Goal: Task Accomplishment & Management: Use online tool/utility

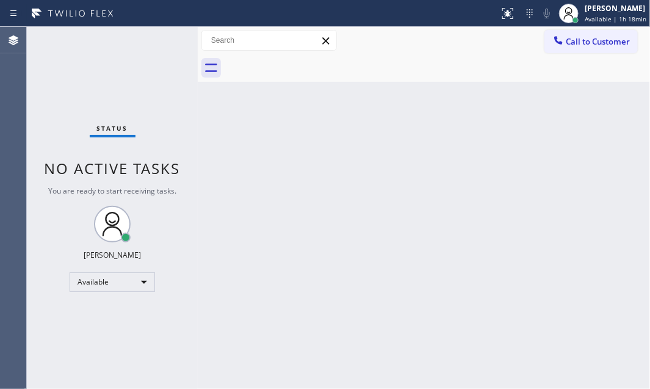
click at [439, 281] on div "Back to Dashboard Change Sender ID Customers Technicians Select a contact Outbo…" at bounding box center [424, 208] width 453 height 362
click at [141, 283] on body "Status report No issues detected If you experience an issue, please download th…" at bounding box center [325, 194] width 650 height 389
drag, startPoint x: 141, startPoint y: 283, endPoint x: 293, endPoint y: 247, distance: 155.7
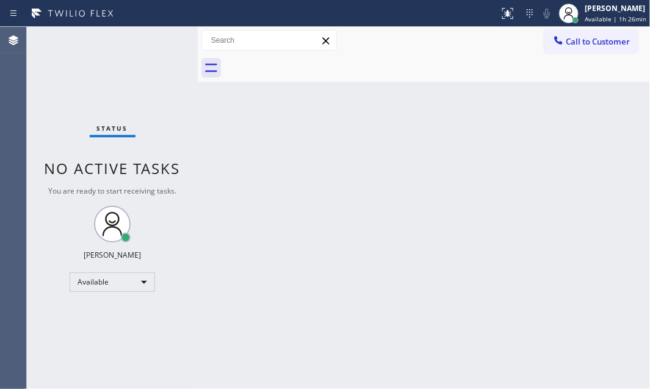
click at [503, 250] on div "Back to Dashboard Change Sender ID Customers Technicians Select a contact Outbo…" at bounding box center [424, 208] width 453 height 362
click at [504, 238] on div "Back to Dashboard Change Sender ID Customers Technicians Select a contact Outbo…" at bounding box center [424, 208] width 453 height 362
click at [153, 40] on div "Status No active tasks You are ready to start receiving tasks. [PERSON_NAME] Av…" at bounding box center [112, 208] width 171 height 362
click at [131, 67] on div "Status No active tasks You are ready to start receiving tasks. [PERSON_NAME] Av…" at bounding box center [112, 208] width 171 height 362
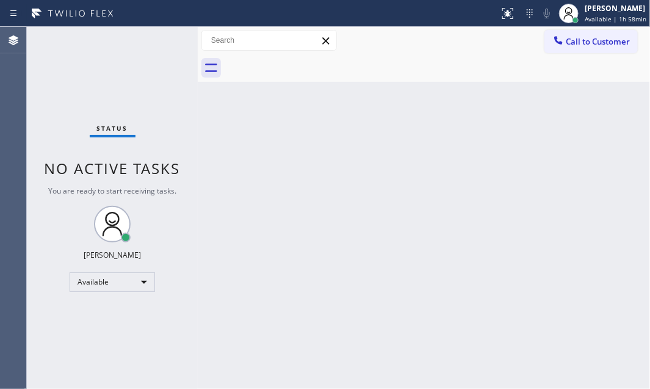
click at [162, 45] on div "Status No active tasks You are ready to start receiving tasks. [PERSON_NAME] Av…" at bounding box center [112, 208] width 171 height 362
click at [168, 38] on div "Status No active tasks You are ready to start receiving tasks. [PERSON_NAME] Av…" at bounding box center [112, 208] width 171 height 362
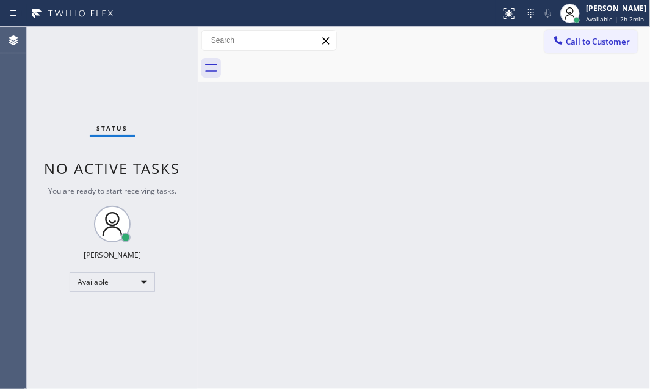
click at [168, 38] on div "Status No active tasks You are ready to start receiving tasks. [PERSON_NAME] Av…" at bounding box center [112, 208] width 171 height 362
click at [160, 38] on div "Status No active tasks You are ready to start receiving tasks. [PERSON_NAME] Av…" at bounding box center [112, 208] width 171 height 362
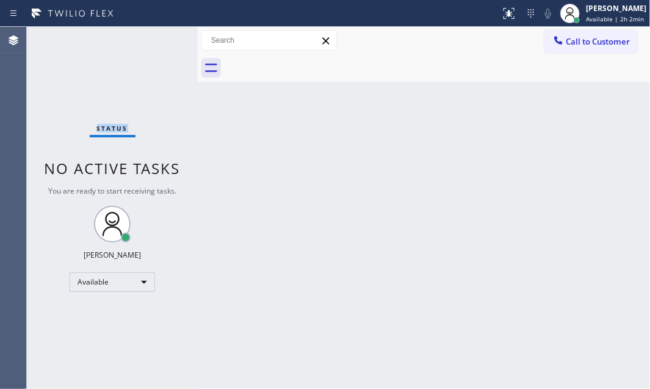
click at [160, 38] on div "Status No active tasks You are ready to start receiving tasks. [PERSON_NAME] Av…" at bounding box center [112, 208] width 171 height 362
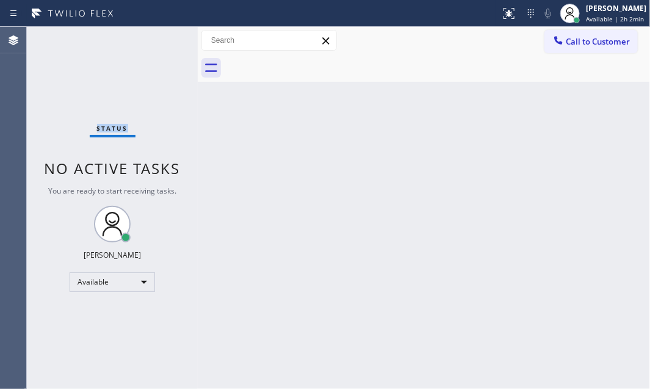
click at [160, 38] on div "Status No active tasks You are ready to start receiving tasks. [PERSON_NAME] Av…" at bounding box center [112, 208] width 171 height 362
click at [164, 46] on div "Status No active tasks You are ready to start receiving tasks. [PERSON_NAME] Av…" at bounding box center [112, 208] width 171 height 362
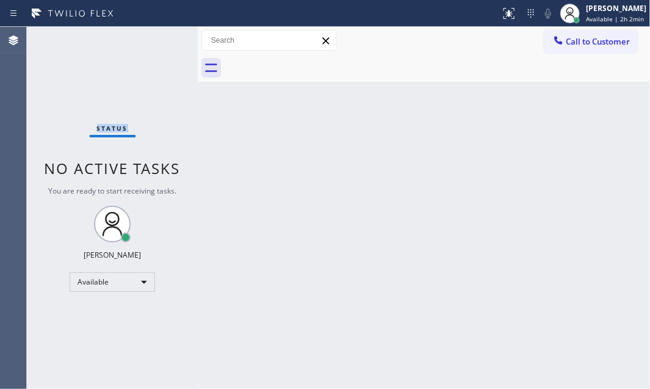
click at [164, 44] on div "Status No active tasks You are ready to start receiving tasks. [PERSON_NAME] Av…" at bounding box center [112, 208] width 171 height 362
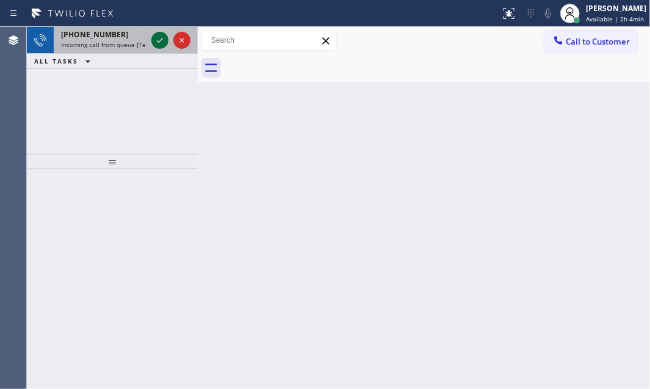
click at [159, 37] on icon at bounding box center [160, 40] width 15 height 15
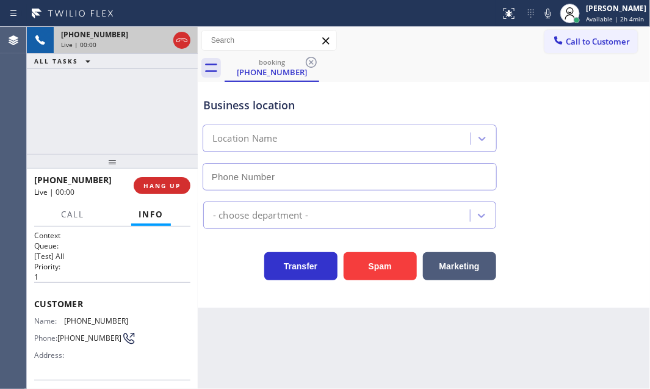
type input "[PHONE_NUMBER]"
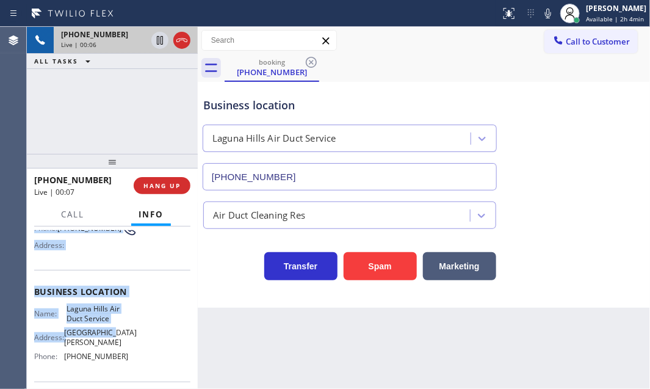
scroll to position [111, 0]
drag, startPoint x: 32, startPoint y: 297, endPoint x: 121, endPoint y: 359, distance: 107.6
click at [120, 359] on div "Context Queue: [Test] All Priority: 1 Customer Name: [PHONE_NUMBER] Phone: [PHO…" at bounding box center [112, 308] width 171 height 162
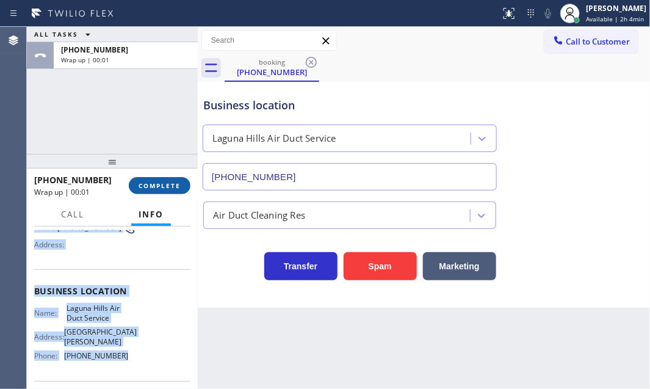
click at [167, 186] on span "COMPLETE" at bounding box center [160, 185] width 42 height 9
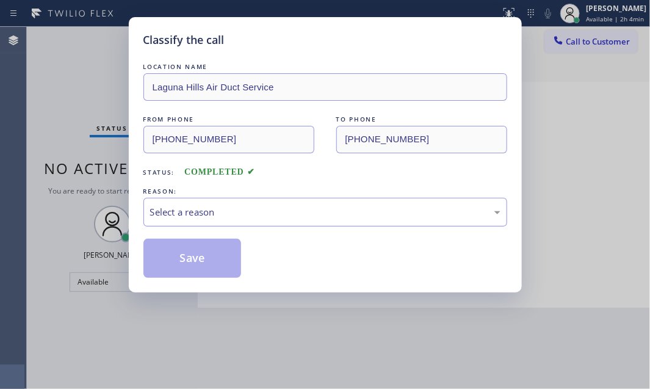
drag, startPoint x: 276, startPoint y: 205, endPoint x: 274, endPoint y: 223, distance: 17.9
click at [276, 206] on div "Select a reason" at bounding box center [325, 212] width 351 height 14
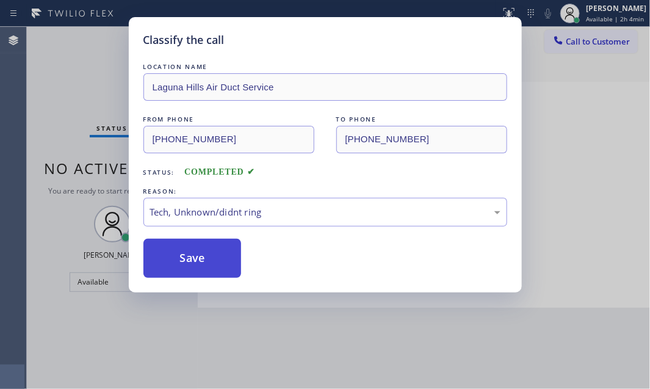
click at [206, 266] on button "Save" at bounding box center [193, 258] width 98 height 39
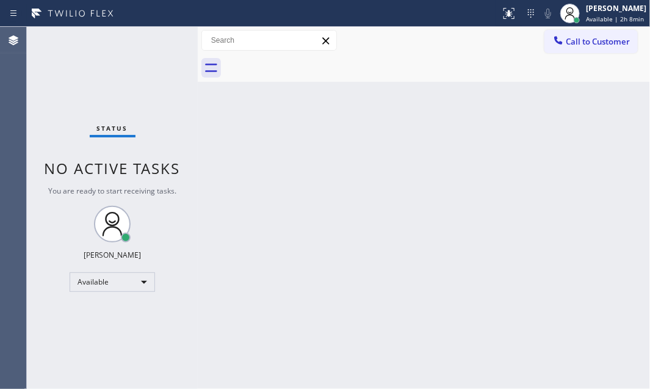
click at [312, 161] on div "Back to Dashboard Change Sender ID Customers Technicians Select a contact Outbo…" at bounding box center [424, 208] width 453 height 362
click at [585, 16] on span "Available | 2h 11min" at bounding box center [616, 19] width 62 height 9
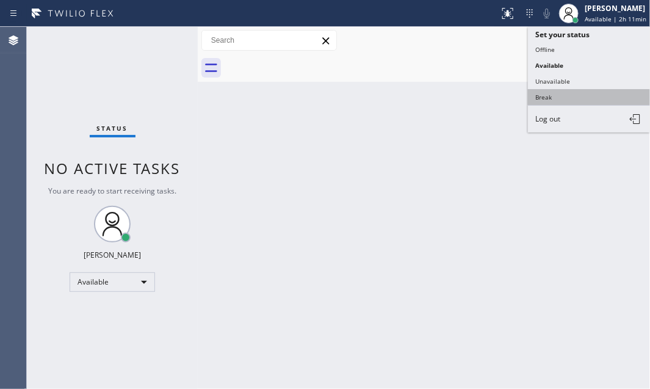
click at [543, 93] on button "Break" at bounding box center [589, 97] width 122 height 16
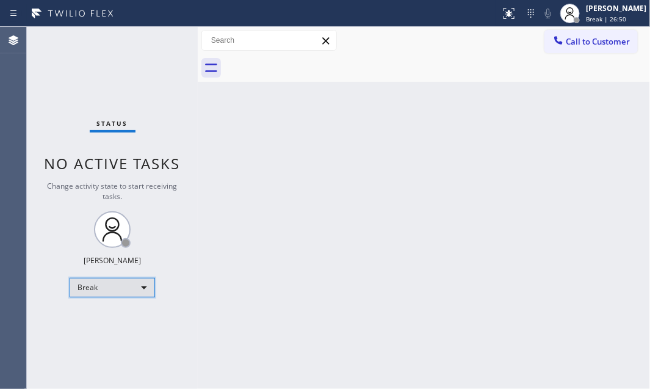
click at [133, 291] on div "Break" at bounding box center [113, 288] width 86 height 20
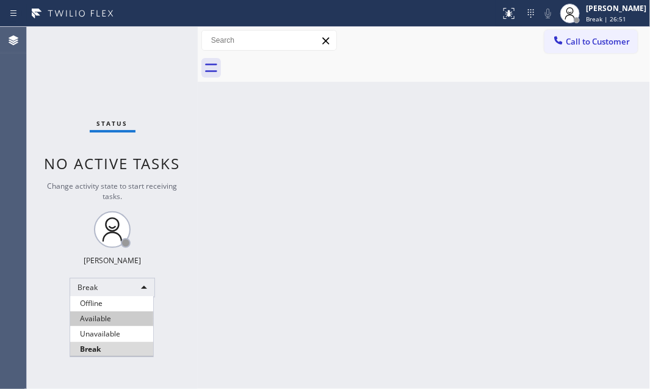
click at [100, 313] on li "Available" at bounding box center [111, 319] width 83 height 15
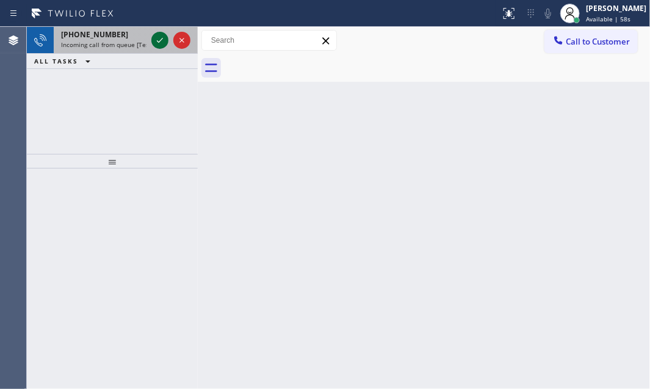
click at [162, 42] on icon at bounding box center [160, 40] width 15 height 15
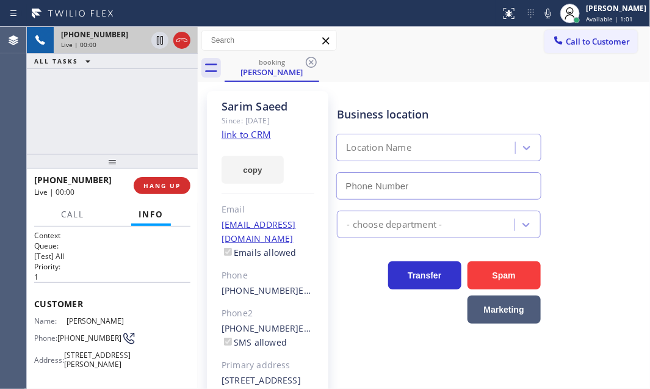
type input "[PHONE_NUMBER]"
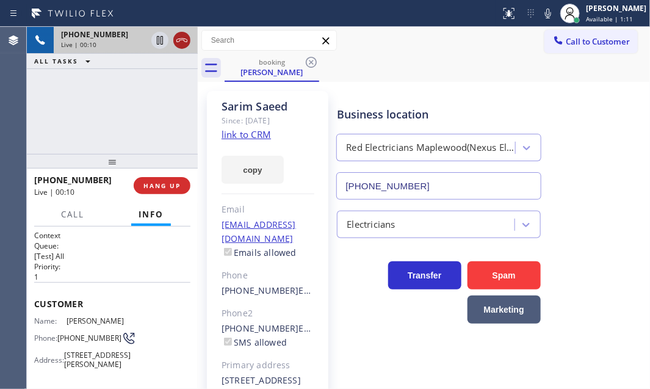
click at [180, 47] on icon at bounding box center [182, 40] width 15 height 15
click at [180, 47] on div "Live | 00:10" at bounding box center [125, 44] width 129 height 9
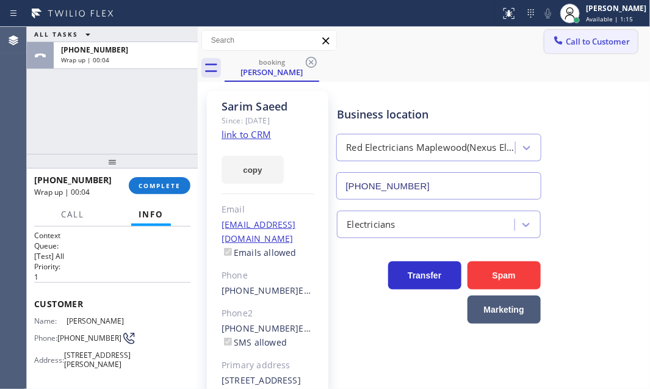
click at [581, 43] on span "Call to Customer" at bounding box center [598, 41] width 64 height 11
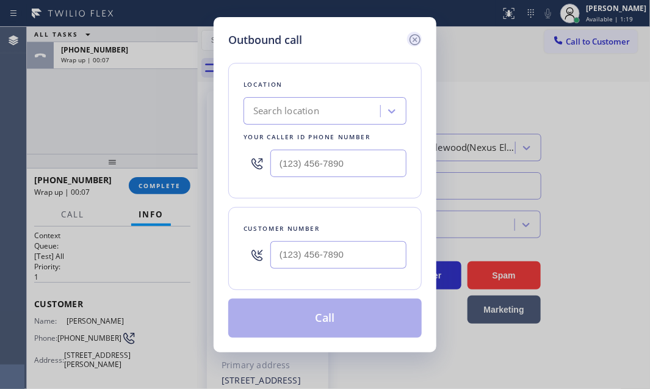
click at [415, 38] on icon at bounding box center [415, 39] width 11 height 11
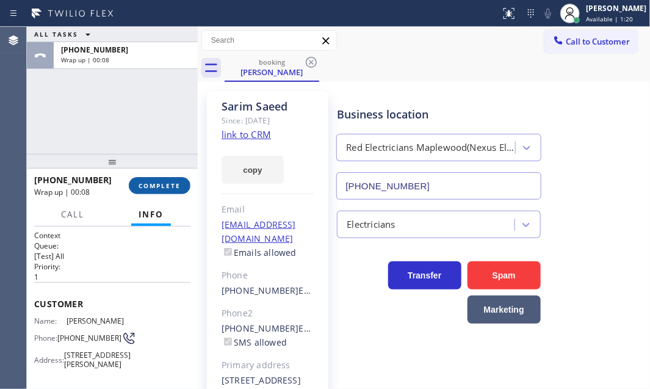
click at [161, 188] on span "COMPLETE" at bounding box center [160, 185] width 42 height 9
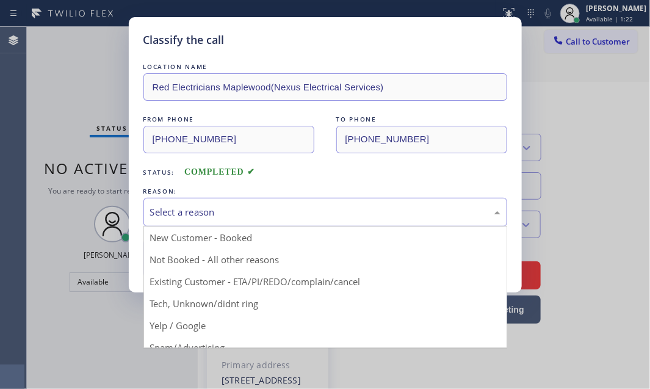
click at [337, 216] on div "Select a reason" at bounding box center [325, 212] width 351 height 14
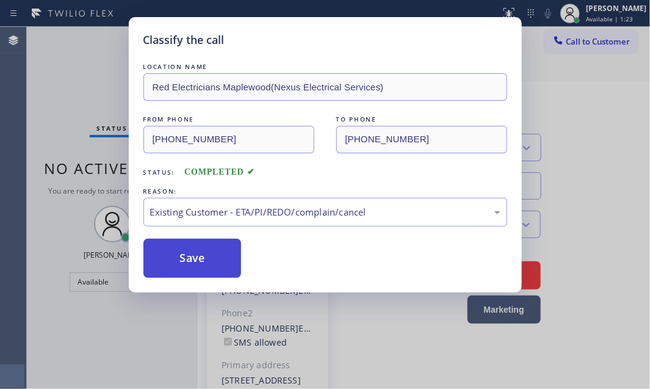
drag, startPoint x: 227, startPoint y: 282, endPoint x: 216, endPoint y: 269, distance: 16.9
click at [216, 268] on button "Save" at bounding box center [193, 258] width 98 height 39
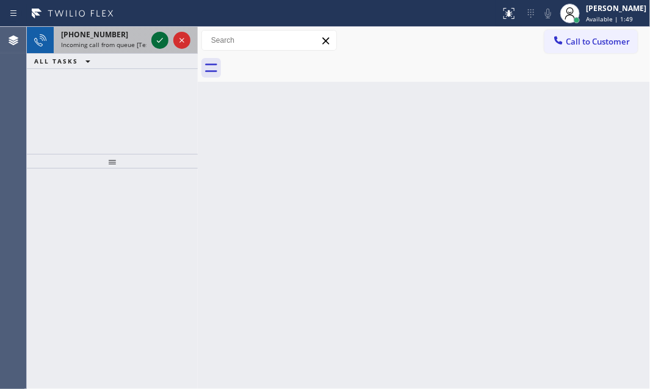
click at [156, 36] on icon at bounding box center [160, 40] width 15 height 15
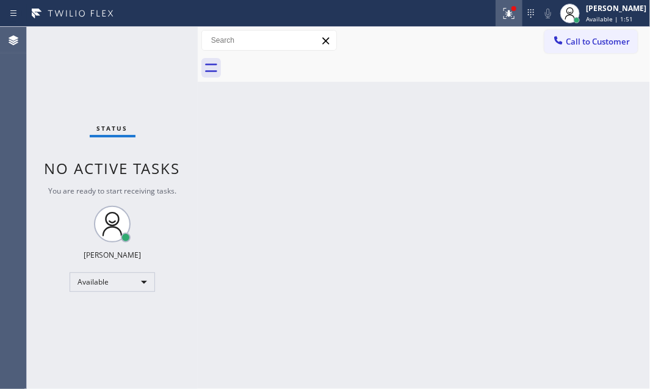
click at [502, 18] on icon at bounding box center [509, 13] width 15 height 15
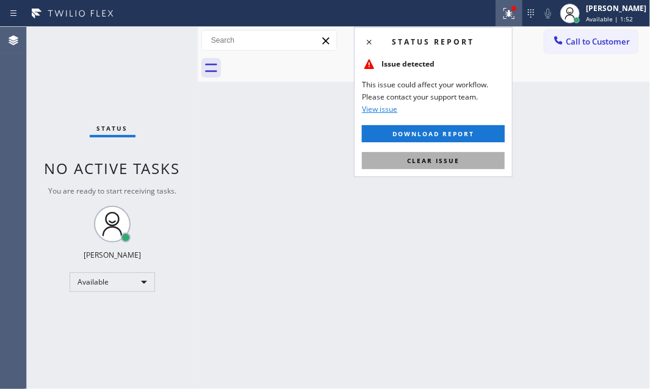
click at [465, 166] on button "Clear issue" at bounding box center [433, 160] width 143 height 17
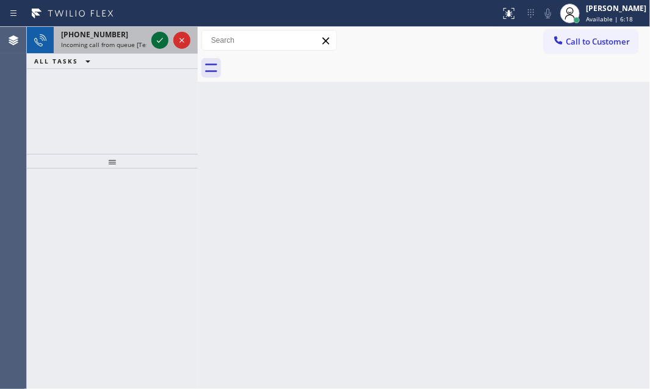
click at [165, 38] on icon at bounding box center [160, 40] width 15 height 15
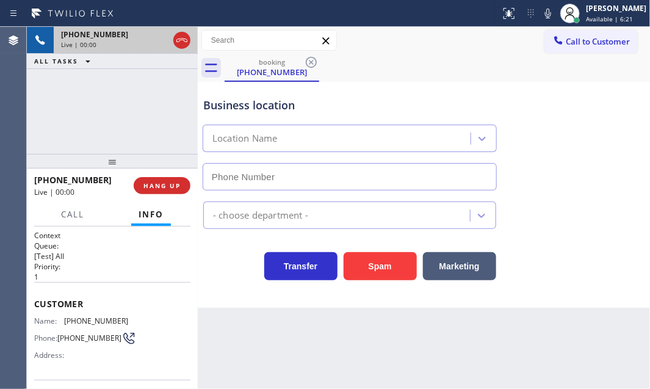
type input "[PHONE_NUMBER]"
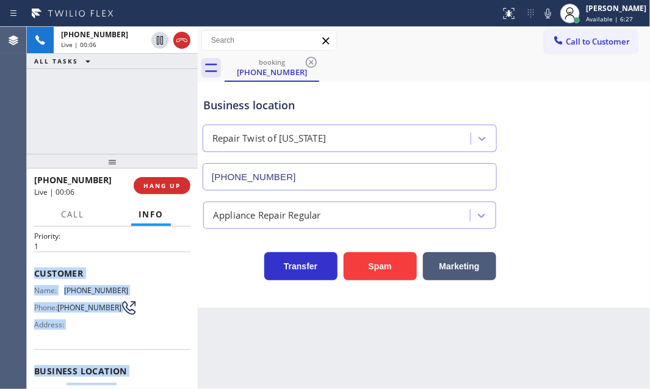
scroll to position [111, 0]
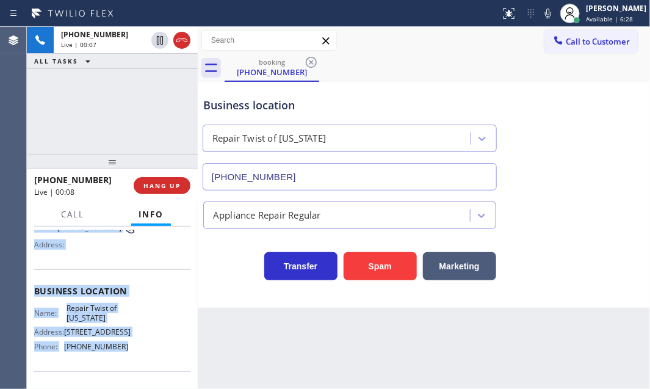
drag, startPoint x: 33, startPoint y: 298, endPoint x: 124, endPoint y: 370, distance: 115.7
click at [124, 370] on div "Context Queue: [Test] All Priority: 1 Customer Name: [PHONE_NUMBER] Phone: [PHO…" at bounding box center [112, 308] width 171 height 162
copy div "Customer Name: [PHONE_NUMBER] Phone: [PHONE_NUMBER] Address: Business location …"
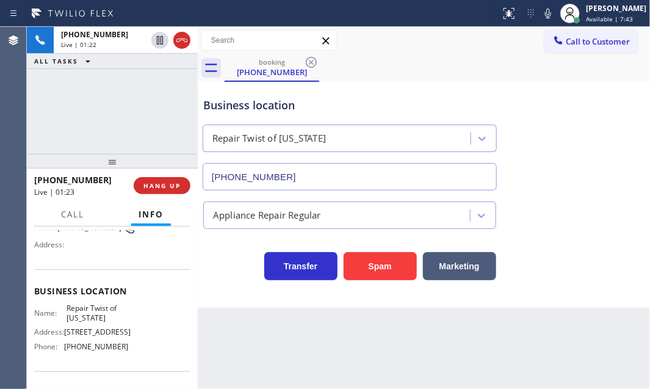
click at [613, 122] on div "Business location Repair Twist of [US_STATE] [PHONE_NUMBER]" at bounding box center [424, 135] width 446 height 111
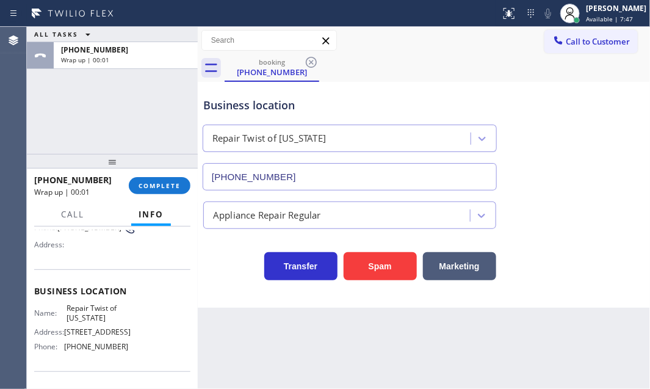
click at [603, 37] on span "Call to Customer" at bounding box center [598, 41] width 64 height 11
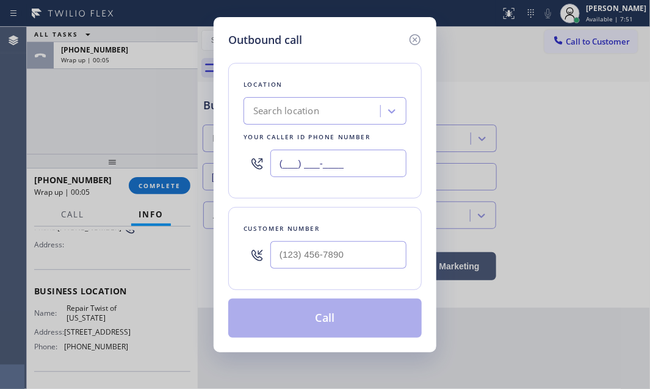
click at [353, 169] on input "(___) ___-____" at bounding box center [339, 163] width 136 height 27
paste input "347) 284-6179"
type input "[PHONE_NUMBER]"
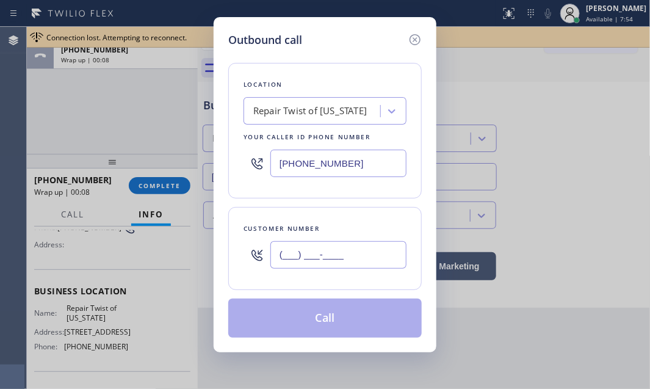
click at [332, 250] on input "(___) ___-____" at bounding box center [339, 254] width 136 height 27
paste input "718) 844-0995"
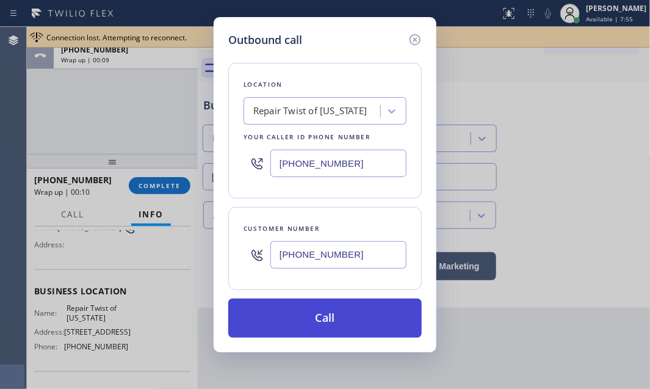
type input "[PHONE_NUMBER]"
click at [326, 322] on button "Call" at bounding box center [325, 318] width 194 height 39
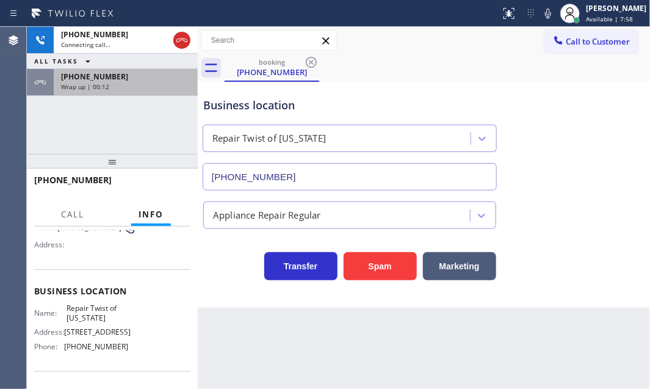
click at [134, 86] on div "Wrap up | 00:12" at bounding box center [125, 86] width 129 height 9
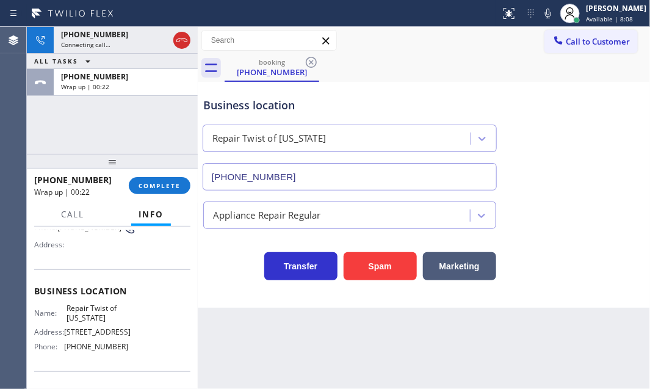
click at [159, 130] on div "[PHONE_NUMBER] Connecting call… ALL TASKS ALL TASKS ACTIVE TASKS TASKS IN WRAP …" at bounding box center [112, 90] width 171 height 127
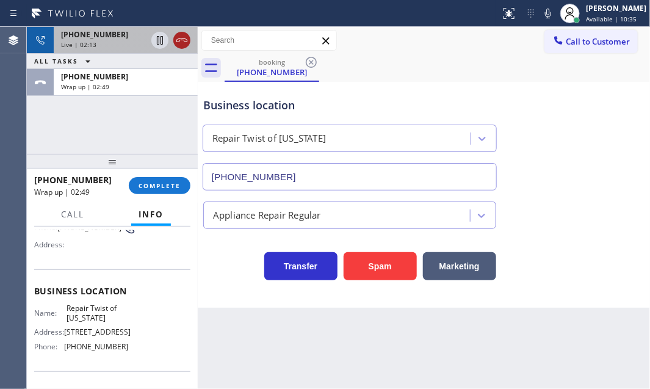
click at [183, 45] on icon at bounding box center [182, 40] width 15 height 15
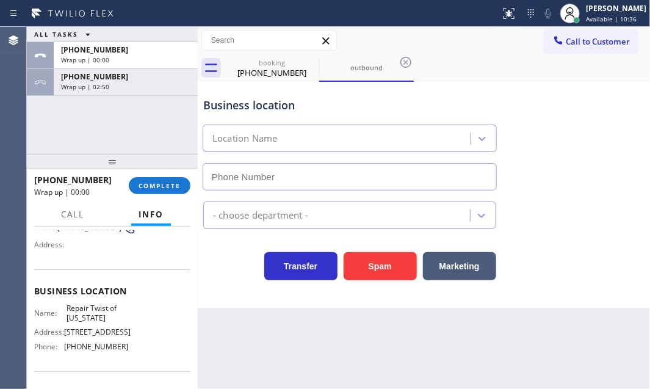
type input "[PHONE_NUMBER]"
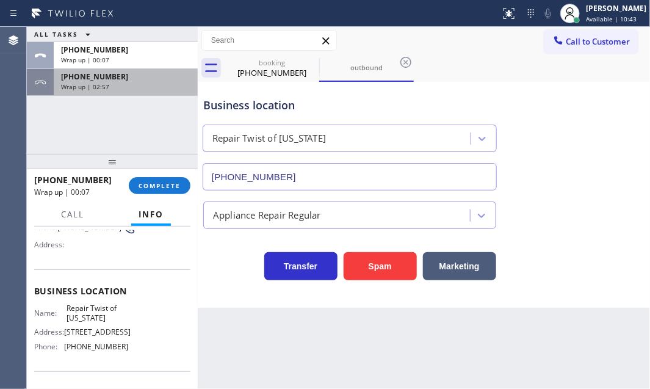
click at [136, 76] on div "[PHONE_NUMBER]" at bounding box center [125, 76] width 129 height 10
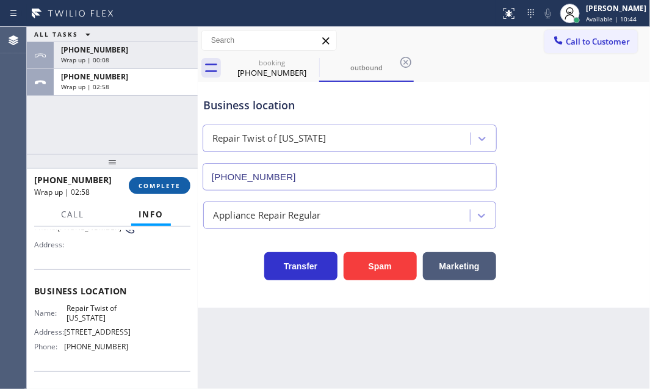
click at [186, 191] on button "COMPLETE" at bounding box center [160, 185] width 62 height 17
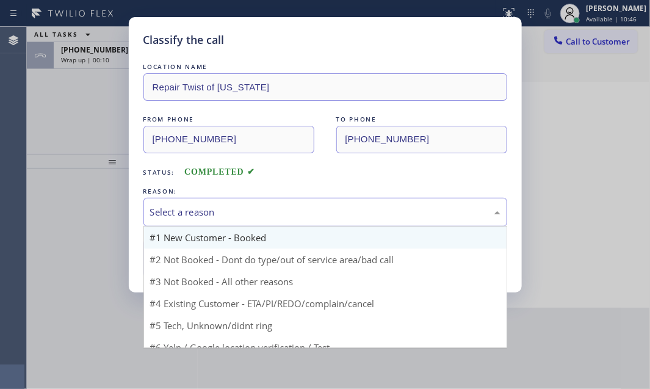
drag, startPoint x: 327, startPoint y: 208, endPoint x: 224, endPoint y: 241, distance: 109.1
click at [327, 208] on div "Select a reason" at bounding box center [325, 212] width 351 height 14
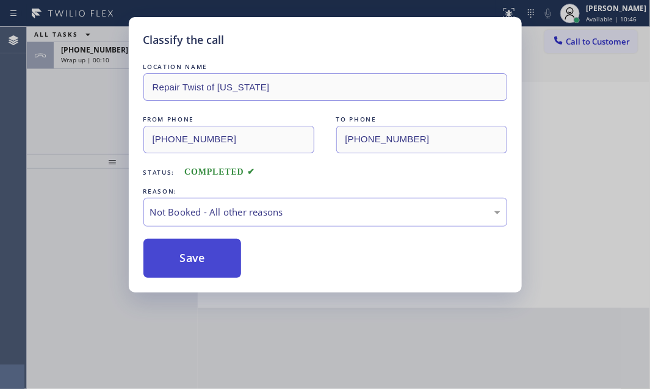
drag, startPoint x: 175, startPoint y: 257, endPoint x: 186, endPoint y: 255, distance: 11.7
click at [179, 257] on button "Save" at bounding box center [193, 258] width 98 height 39
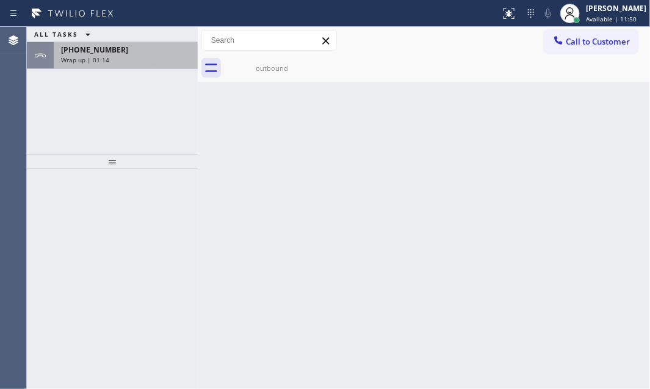
click at [139, 56] on div "Wrap up | 01:14" at bounding box center [125, 60] width 129 height 9
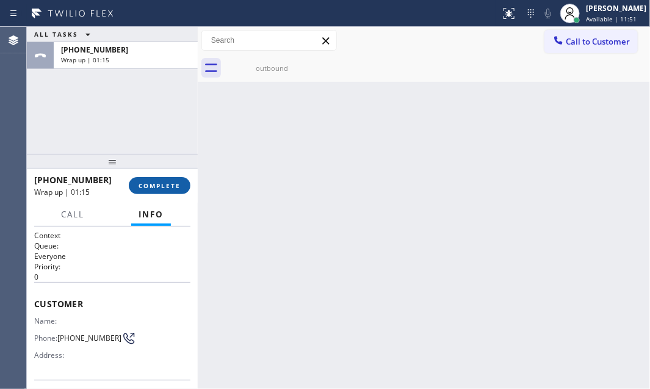
click at [159, 186] on span "COMPLETE" at bounding box center [160, 185] width 42 height 9
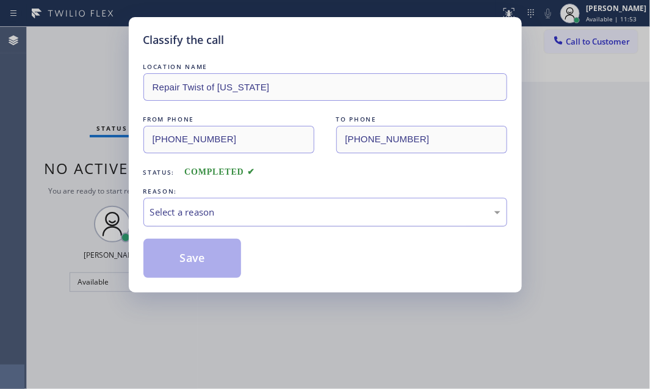
click at [254, 207] on div "Select a reason" at bounding box center [325, 212] width 351 height 14
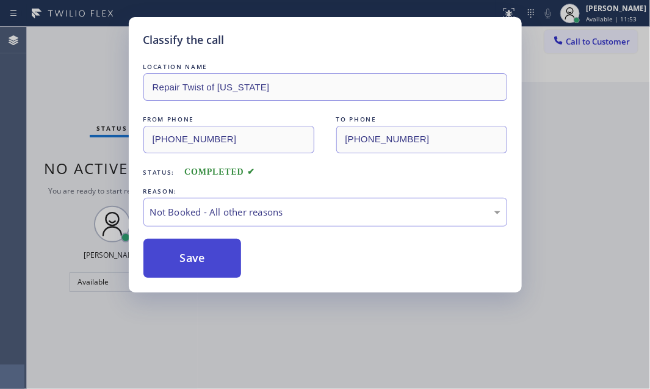
click at [166, 257] on button "Save" at bounding box center [193, 258] width 98 height 39
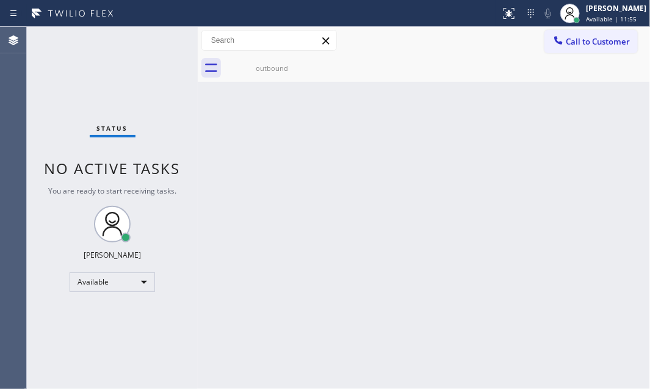
click at [559, 109] on div "Back to Dashboard Change Sender ID Customers Technicians Select a contact Outbo…" at bounding box center [424, 208] width 453 height 362
click at [312, 166] on div "Back to Dashboard Change Sender ID Customers Technicians Select a contact Outbo…" at bounding box center [424, 208] width 453 height 362
click at [435, 197] on div "Back to Dashboard Change Sender ID Customers Technicians Select a contact Outbo…" at bounding box center [424, 208] width 453 height 362
click at [154, 41] on div "Status No active tasks You are ready to start receiving tasks. [PERSON_NAME] Av…" at bounding box center [112, 208] width 171 height 362
click at [575, 45] on span "Call to Customer" at bounding box center [598, 41] width 64 height 11
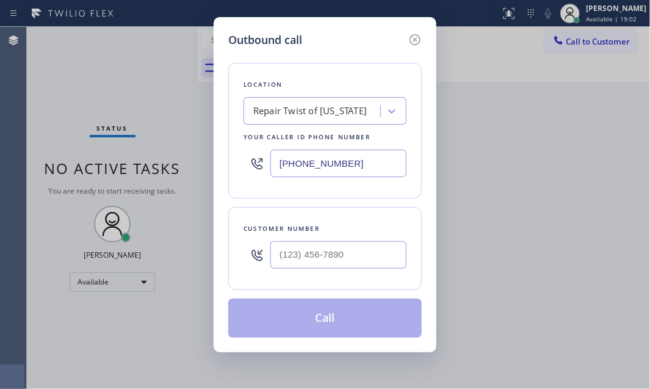
click at [377, 161] on input "[PHONE_NUMBER]" at bounding box center [339, 163] width 136 height 27
paste input "text"
type input "[PHONE_NUMBER]"
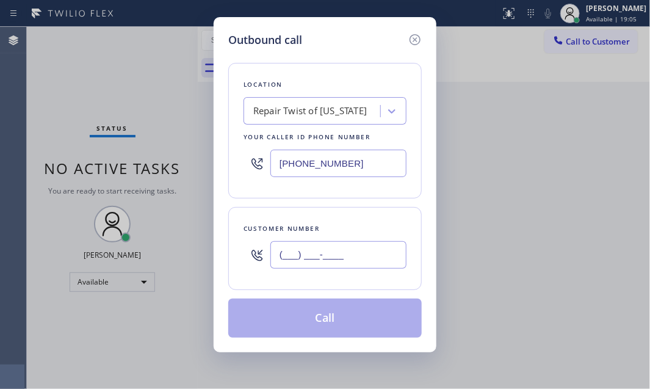
click at [360, 253] on input "(___) ___-____" at bounding box center [339, 254] width 136 height 27
paste input "718) 844-0995"
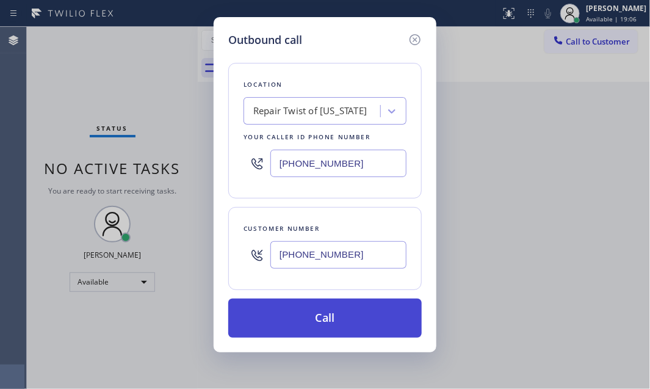
type input "[PHONE_NUMBER]"
click at [331, 324] on button "Call" at bounding box center [325, 318] width 194 height 39
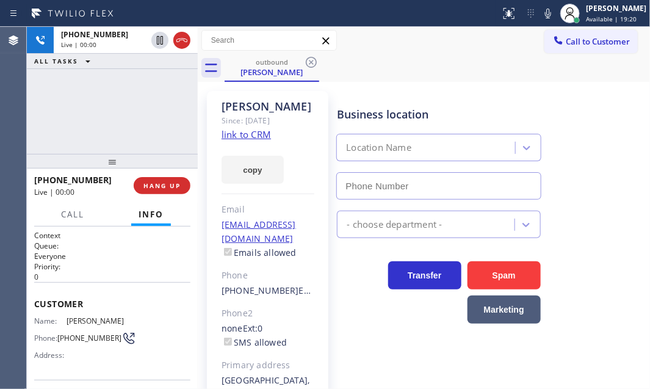
type input "[PHONE_NUMBER]"
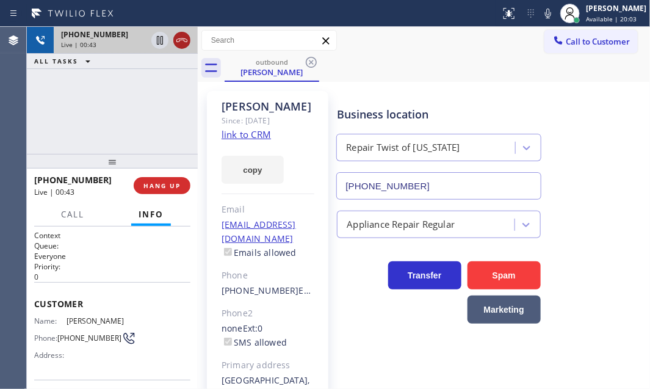
click at [181, 46] on icon at bounding box center [182, 40] width 15 height 15
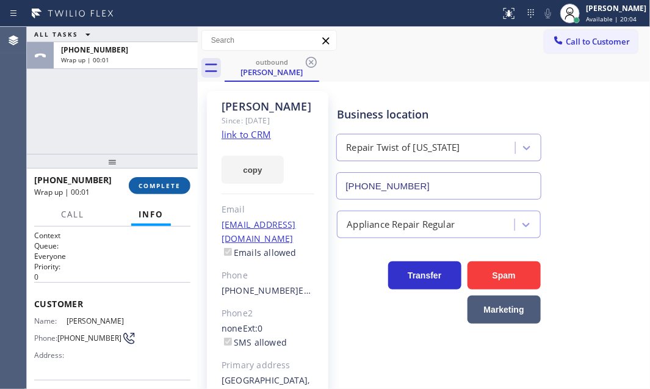
click at [149, 181] on span "COMPLETE" at bounding box center [160, 185] width 42 height 9
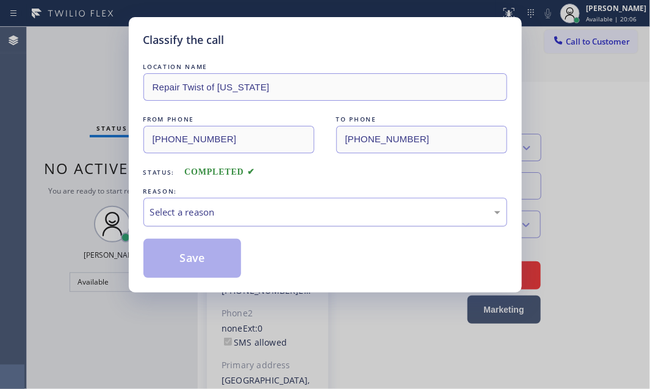
click at [318, 211] on div "Select a reason" at bounding box center [325, 212] width 351 height 14
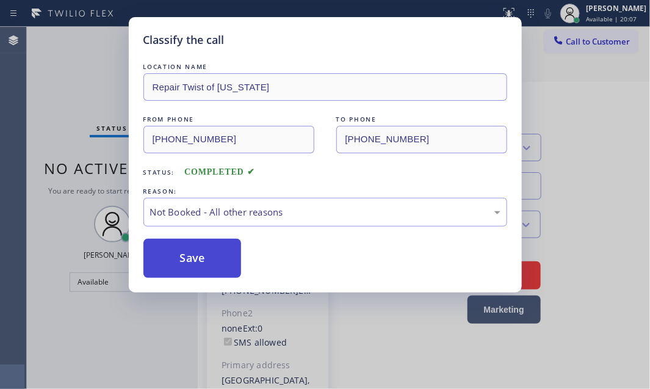
click at [171, 266] on button "Save" at bounding box center [193, 258] width 98 height 39
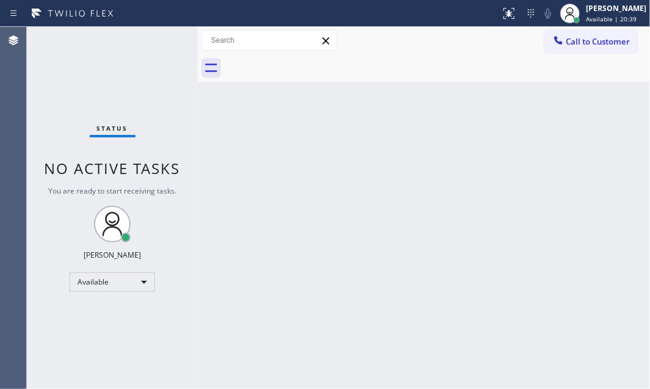
drag, startPoint x: 264, startPoint y: 123, endPoint x: 464, endPoint y: 119, distance: 199.2
click at [265, 123] on div "Back to Dashboard Change Sender ID Customers Technicians Select a contact Outbo…" at bounding box center [424, 208] width 453 height 362
click at [395, 121] on div "Back to Dashboard Change Sender ID Customers Technicians Select a contact Outbo…" at bounding box center [424, 208] width 453 height 362
click at [589, 109] on div "Back to Dashboard Change Sender ID Customers Technicians Select a contact Outbo…" at bounding box center [424, 208] width 453 height 362
click at [254, 293] on div "Back to Dashboard Change Sender ID Customers Technicians Select a contact Outbo…" at bounding box center [424, 208] width 453 height 362
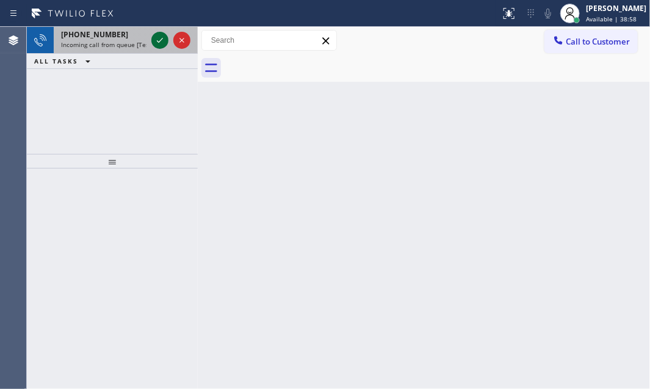
click at [155, 42] on icon at bounding box center [160, 40] width 15 height 15
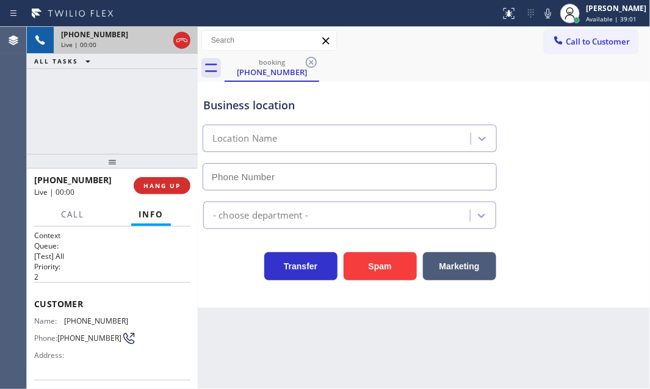
type input "[PHONE_NUMBER]"
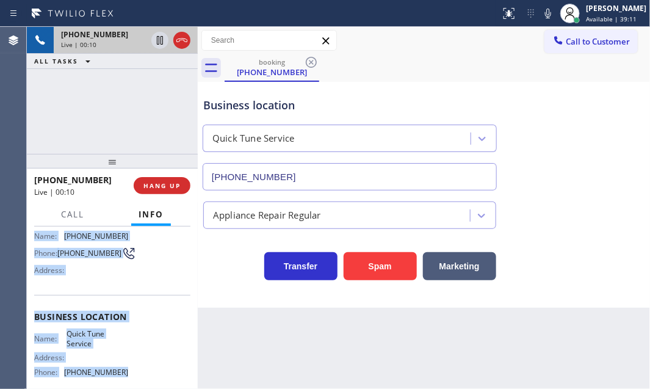
scroll to position [111, 0]
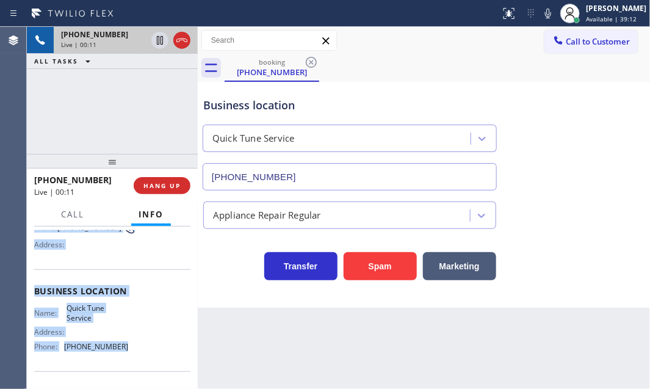
drag, startPoint x: 32, startPoint y: 300, endPoint x: 186, endPoint y: 352, distance: 162.6
click at [139, 354] on div "Context Queue: [Test] All Priority: 2 Customer Name: [PHONE_NUMBER] Phone: [PHO…" at bounding box center [112, 308] width 171 height 162
copy div "Customer Name: [PHONE_NUMBER] Phone: [PHONE_NUMBER] Address: Business location …"
click at [175, 188] on span "HANG UP" at bounding box center [162, 185] width 37 height 9
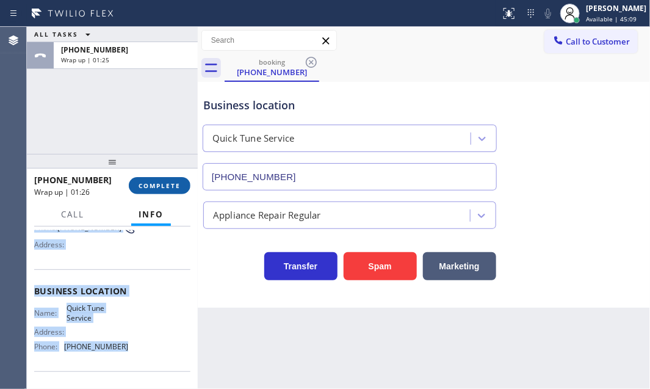
click at [164, 183] on span "COMPLETE" at bounding box center [160, 185] width 42 height 9
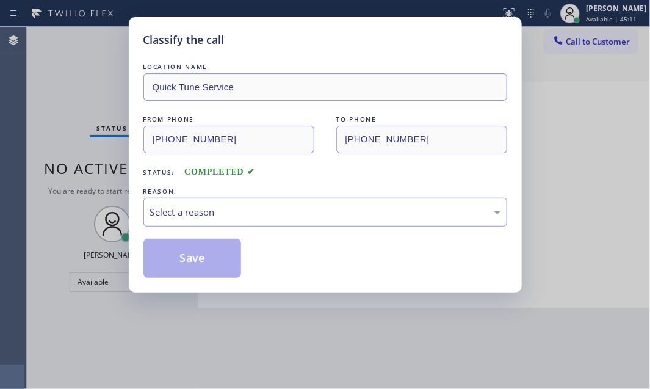
click at [311, 199] on div "Select a reason" at bounding box center [326, 212] width 364 height 29
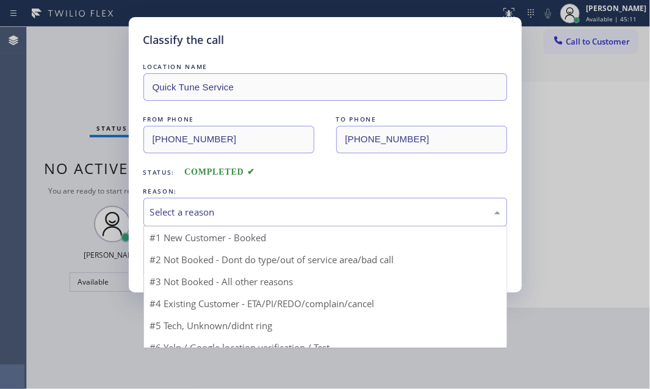
drag, startPoint x: 200, startPoint y: 257, endPoint x: 189, endPoint y: 260, distance: 10.7
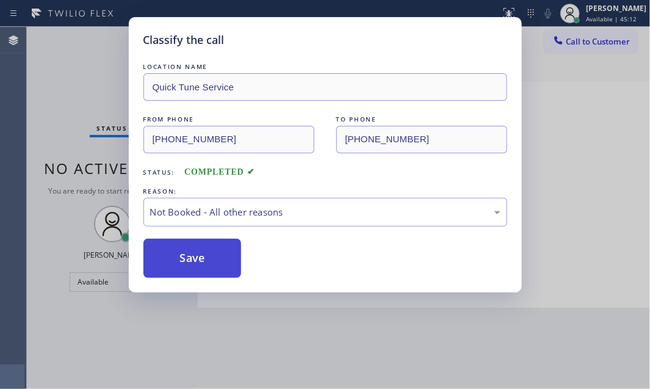
click at [184, 259] on button "Save" at bounding box center [193, 258] width 98 height 39
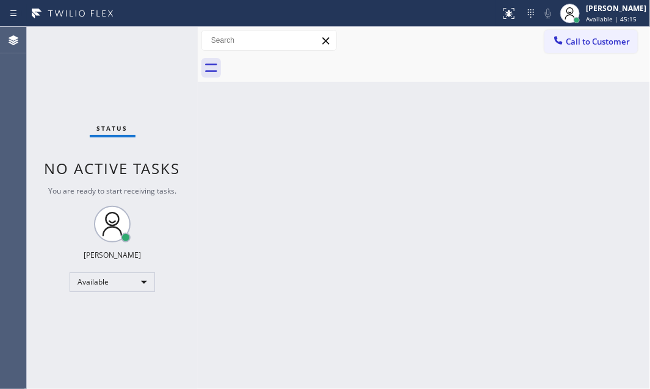
click at [486, 189] on div "Back to Dashboard Change Sender ID Customers Technicians Select a contact Outbo…" at bounding box center [424, 208] width 453 height 362
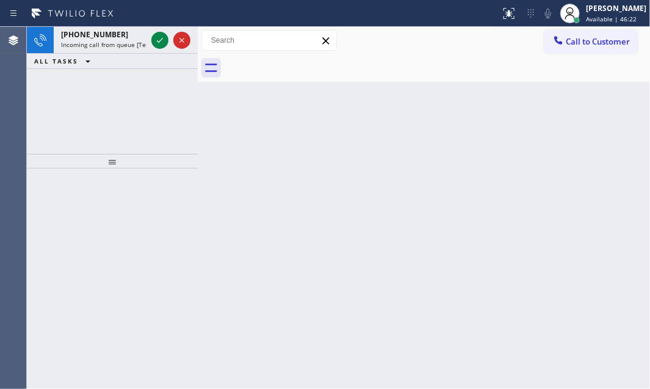
click at [159, 44] on icon at bounding box center [160, 40] width 15 height 15
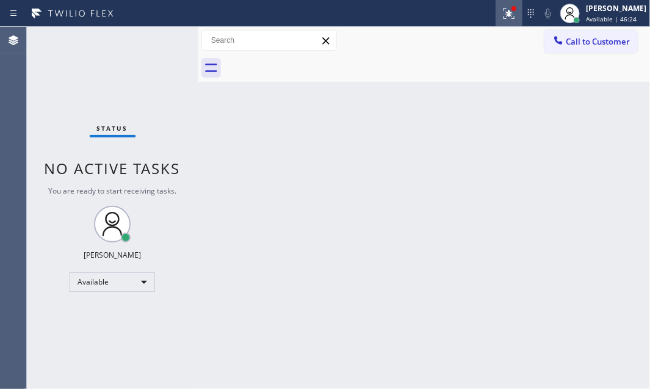
click at [509, 11] on div at bounding box center [509, 13] width 27 height 15
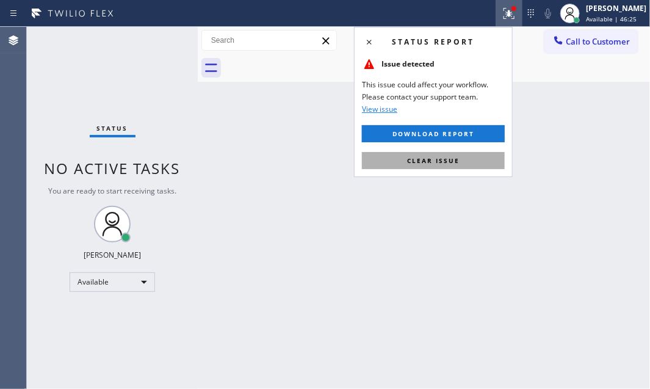
click at [461, 164] on button "Clear issue" at bounding box center [433, 160] width 143 height 17
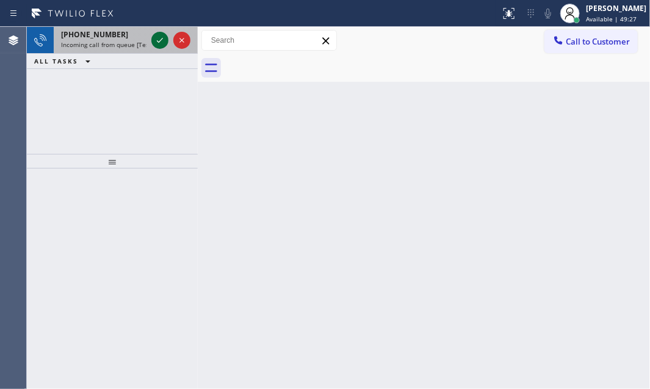
click at [161, 37] on icon at bounding box center [160, 40] width 15 height 15
click at [146, 36] on div "[PHONE_NUMBER]" at bounding box center [104, 34] width 86 height 10
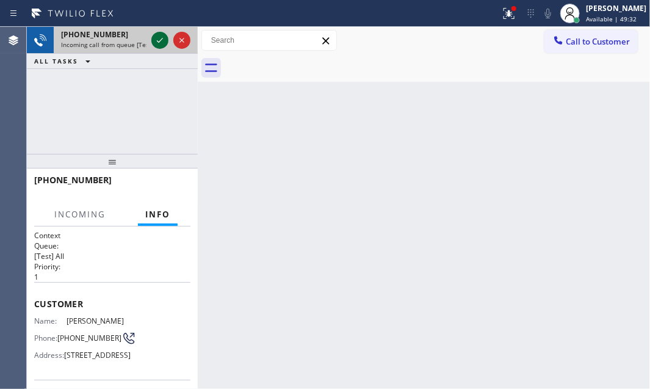
click at [160, 39] on icon at bounding box center [160, 40] width 15 height 15
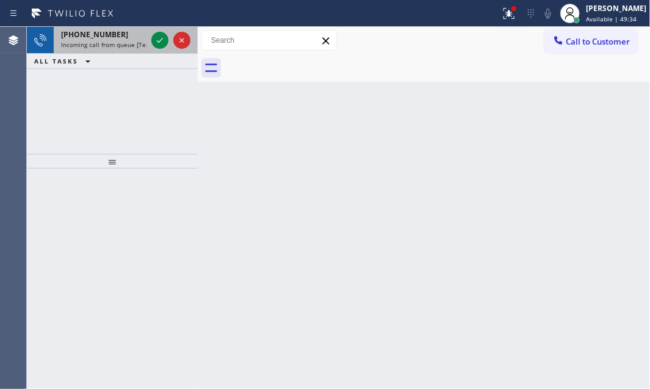
click at [114, 34] on div "[PHONE_NUMBER]" at bounding box center [104, 34] width 86 height 10
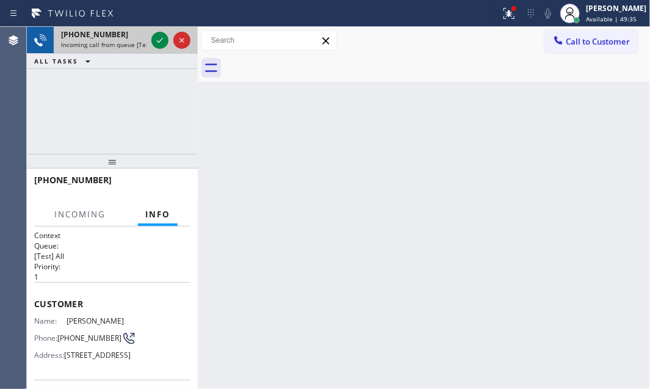
click at [126, 38] on div "[PHONE_NUMBER]" at bounding box center [104, 34] width 86 height 10
click at [153, 38] on icon at bounding box center [160, 40] width 15 height 15
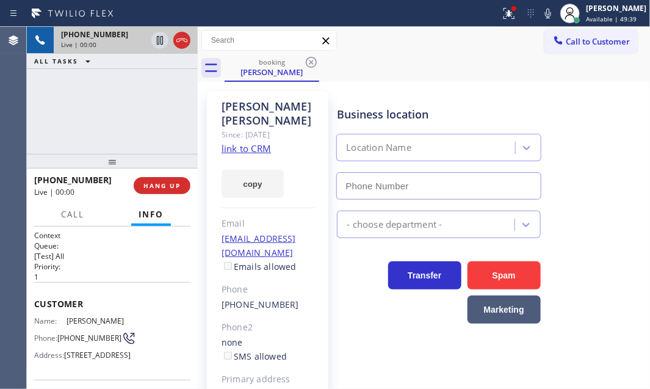
type input "[PHONE_NUMBER]"
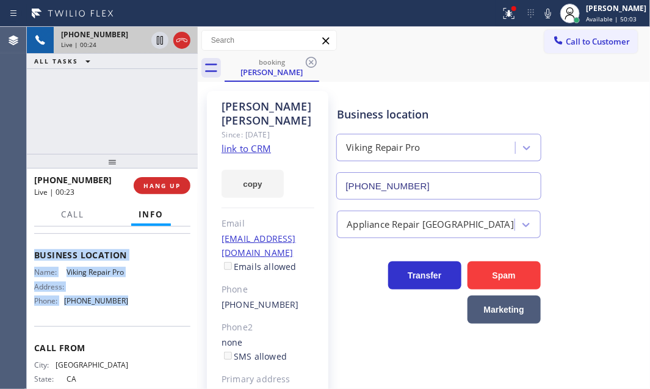
scroll to position [166, 0]
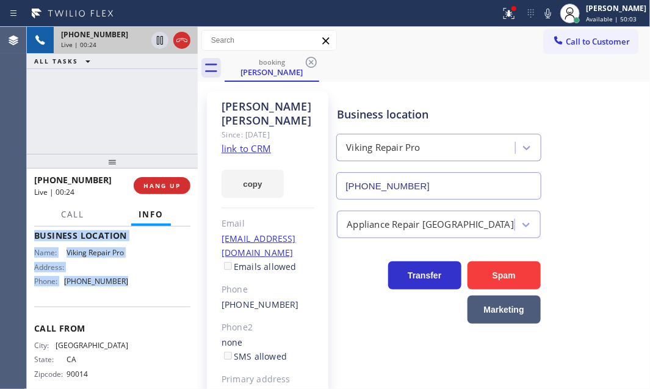
drag, startPoint x: 31, startPoint y: 300, endPoint x: 137, endPoint y: 332, distance: 111.5
click at [137, 332] on div "Context Queue: [Test] All Priority: 1 Customer Name: [PERSON_NAME] Phone: [PHON…" at bounding box center [112, 308] width 171 height 162
copy div "Customer Name: [PERSON_NAME] Phone: [PHONE_NUMBER] Address: [STREET_ADDRESS] Bu…"
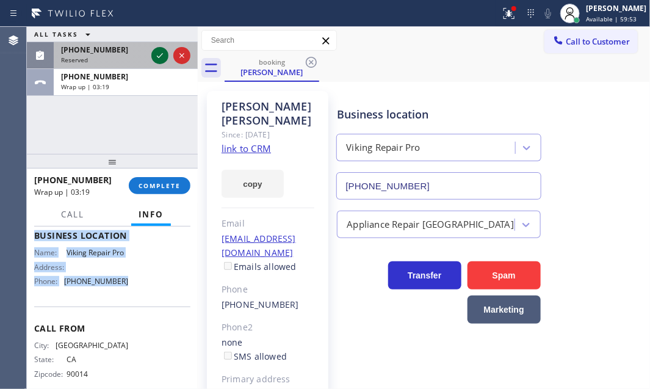
click at [162, 59] on icon at bounding box center [160, 55] width 15 height 15
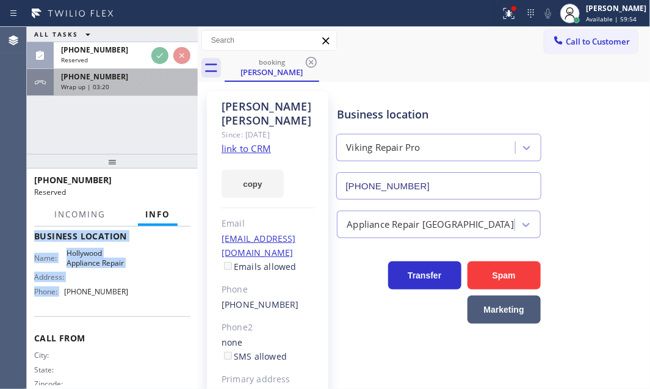
drag, startPoint x: 152, startPoint y: 87, endPoint x: 157, endPoint y: 121, distance: 33.9
click at [152, 87] on div "Wrap up | 03:20" at bounding box center [125, 86] width 129 height 9
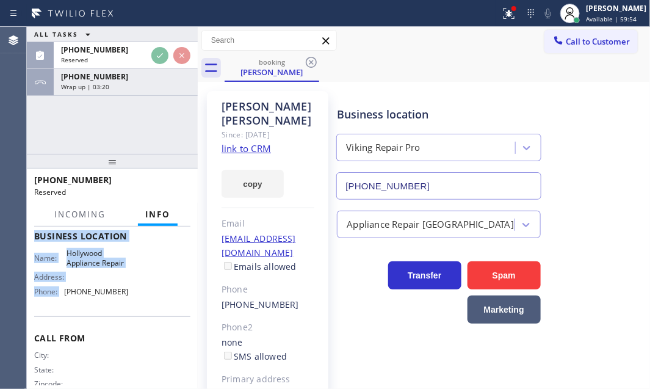
scroll to position [166, 0]
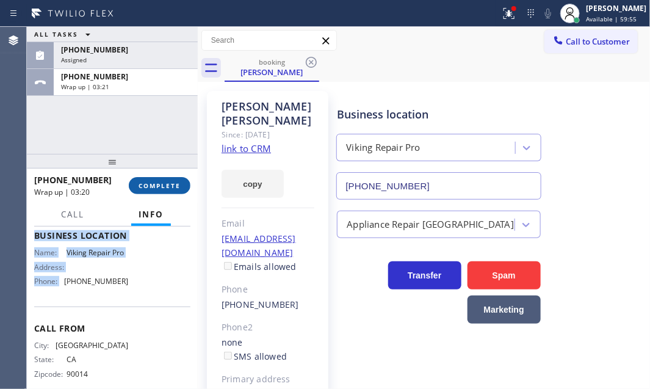
click at [156, 180] on button "COMPLETE" at bounding box center [160, 185] width 62 height 17
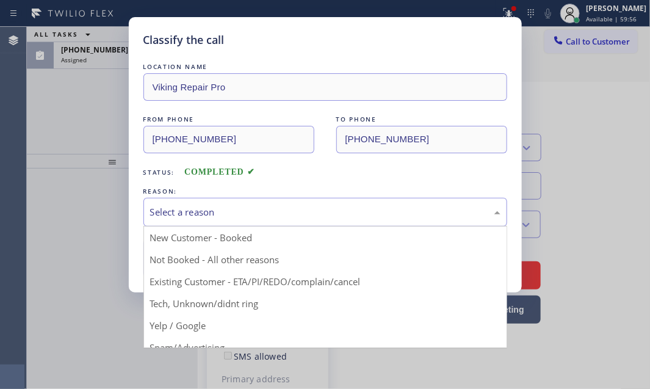
click at [226, 214] on div "Select a reason" at bounding box center [325, 212] width 351 height 14
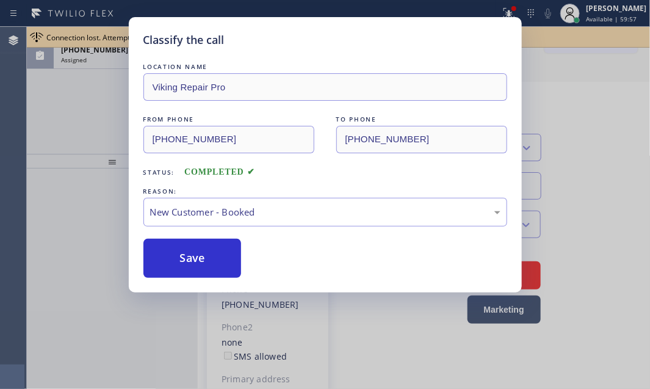
drag, startPoint x: 180, startPoint y: 251, endPoint x: 140, endPoint y: 186, distance: 75.6
click at [180, 250] on button "Save" at bounding box center [193, 258] width 98 height 39
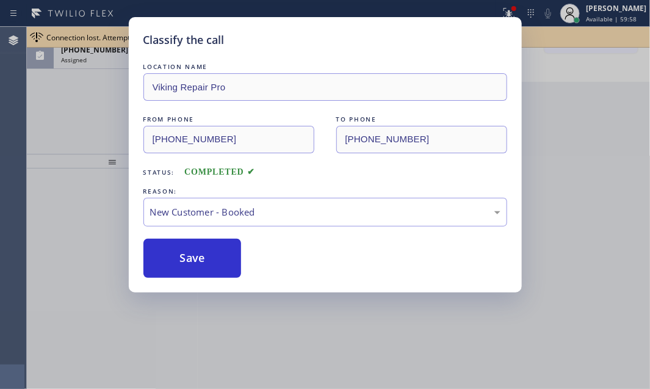
click at [109, 61] on div "Classify the call LOCATION NAME Viking Repair Pro FROM PHONE [PHONE_NUMBER] TO …" at bounding box center [325, 194] width 650 height 389
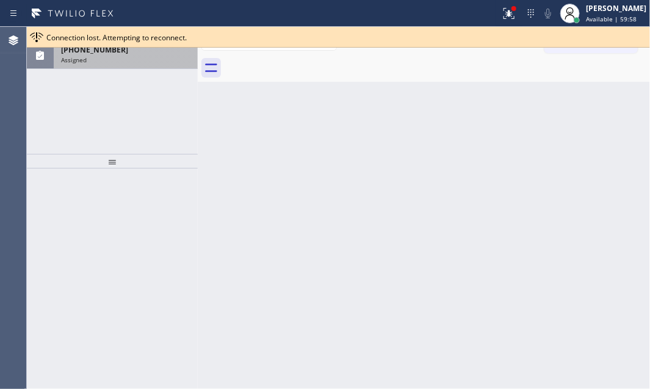
click at [111, 57] on div "Assigned" at bounding box center [125, 60] width 129 height 9
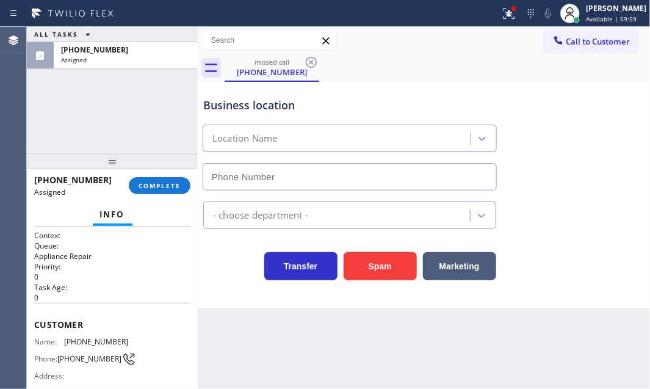
type input "[PHONE_NUMBER]"
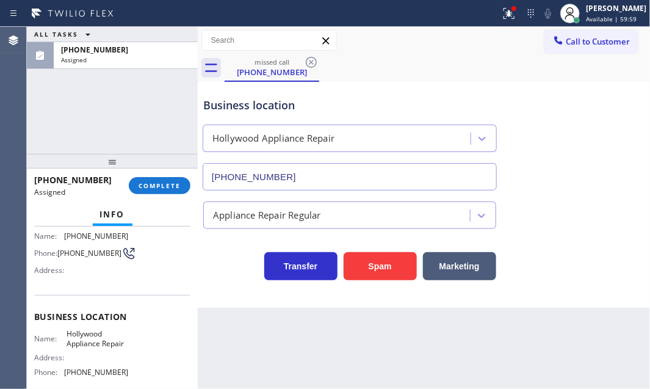
scroll to position [111, 0]
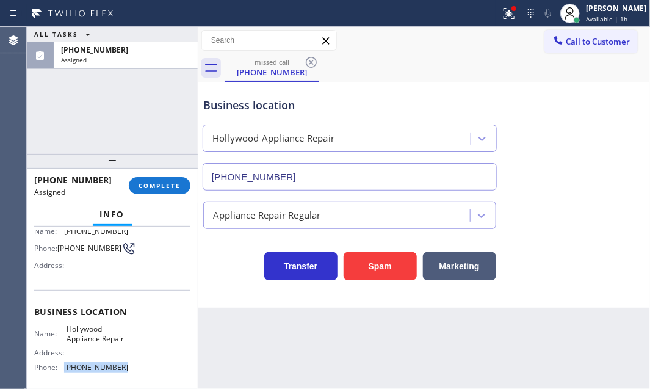
drag, startPoint x: 119, startPoint y: 365, endPoint x: 66, endPoint y: 371, distance: 53.5
click at [66, 371] on span "[PHONE_NUMBER]" at bounding box center [96, 367] width 64 height 9
copy span "[PHONE_NUMBER]"
click at [577, 43] on span "Call to Customer" at bounding box center [598, 41] width 64 height 11
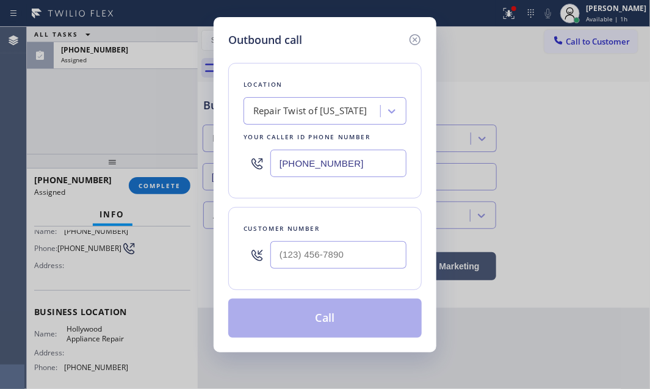
click at [370, 162] on input "[PHONE_NUMBER]" at bounding box center [339, 163] width 136 height 27
paste input "754) 208-1261"
type input "[PHONE_NUMBER]"
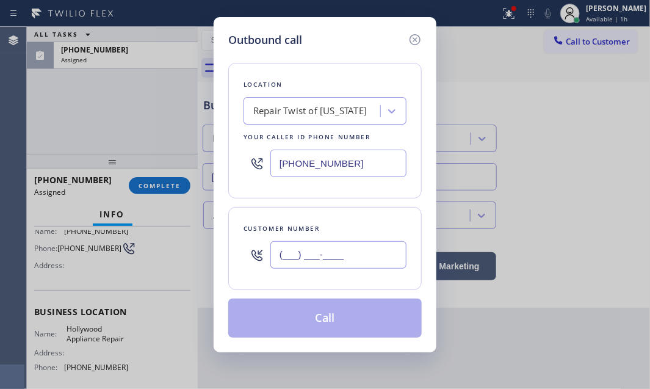
click at [350, 244] on input "(___) ___-____" at bounding box center [339, 254] width 136 height 27
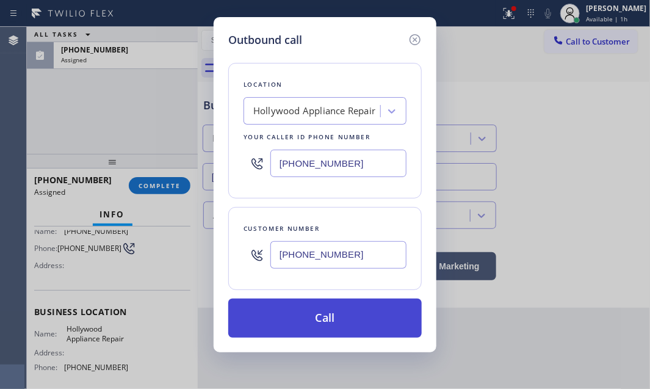
type input "[PHONE_NUMBER]"
click at [365, 317] on button "Call" at bounding box center [325, 318] width 194 height 39
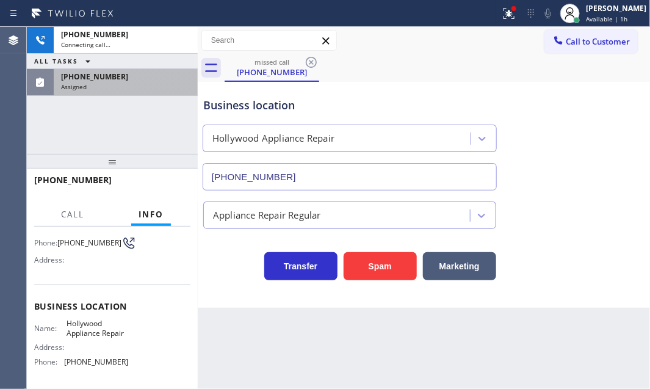
click at [107, 78] on span "[PHONE_NUMBER]" at bounding box center [94, 76] width 67 height 10
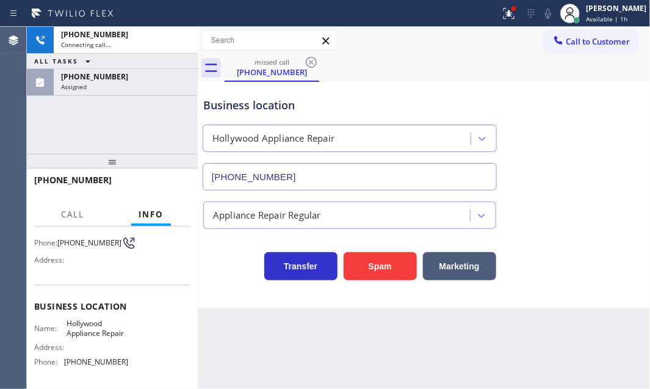
scroll to position [111, 0]
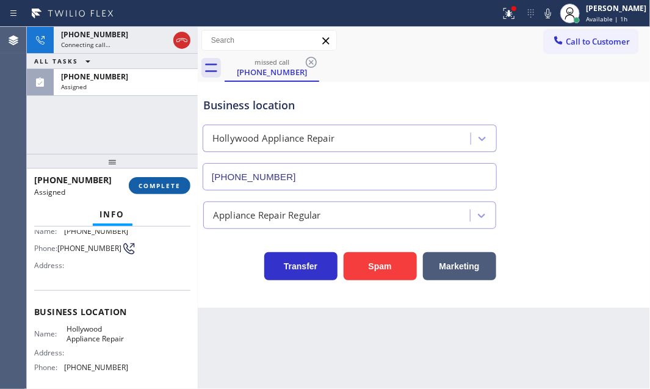
click at [159, 182] on span "COMPLETE" at bounding box center [160, 185] width 42 height 9
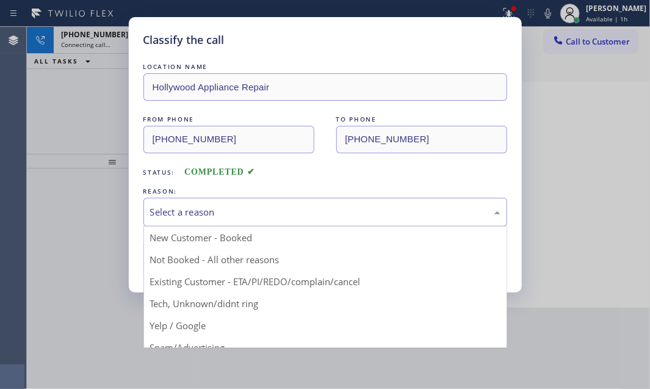
click at [252, 209] on div "Select a reason" at bounding box center [325, 212] width 351 height 14
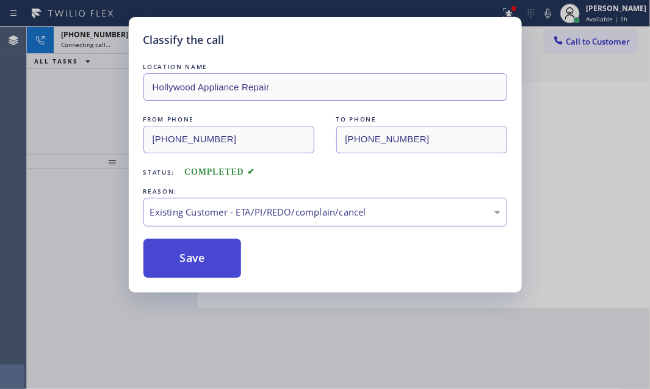
click at [205, 260] on button "Save" at bounding box center [193, 258] width 98 height 39
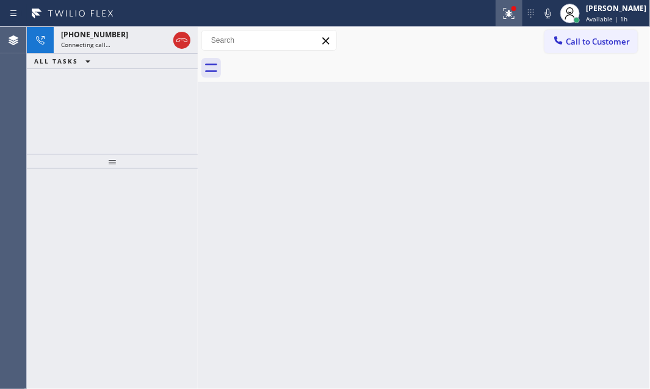
click at [502, 18] on icon at bounding box center [509, 13] width 15 height 15
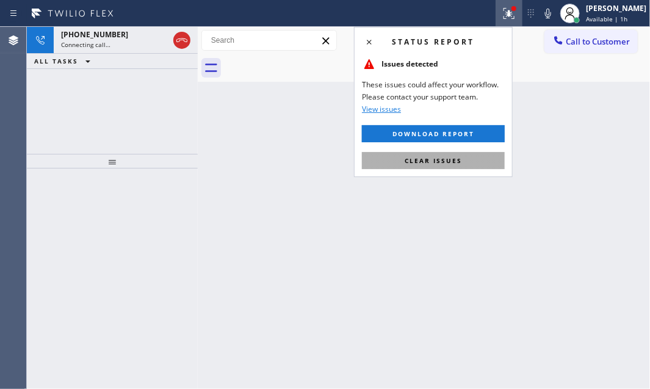
click at [467, 164] on button "Clear issues" at bounding box center [433, 160] width 143 height 17
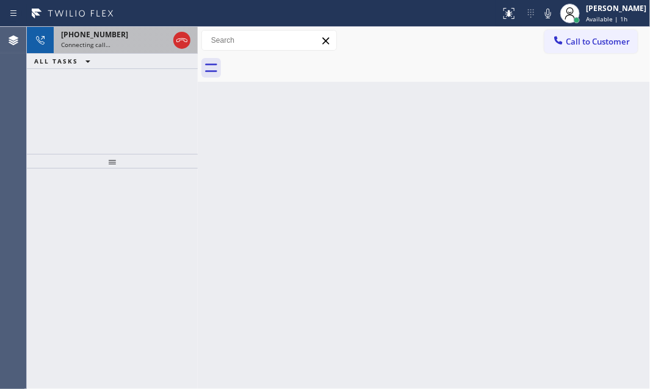
click at [143, 40] on div "Connecting call…" at bounding box center [114, 44] width 107 height 9
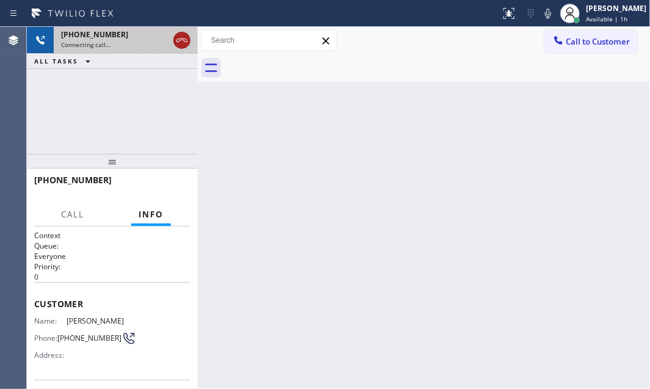
click at [188, 41] on icon at bounding box center [182, 40] width 15 height 15
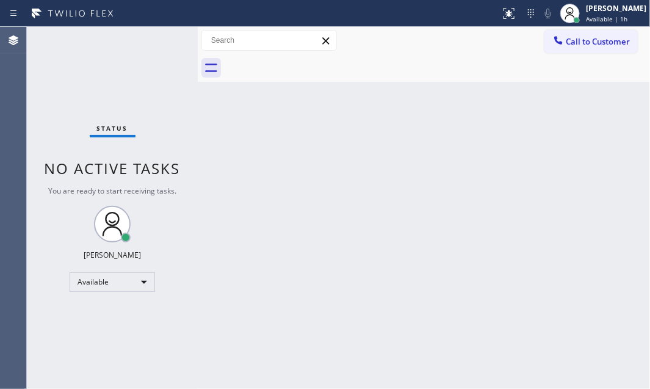
click at [358, 219] on div "Back to Dashboard Change Sender ID Customers Technicians Select a contact Outbo…" at bounding box center [424, 208] width 453 height 362
click at [404, 194] on div "Back to Dashboard Change Sender ID Customers Technicians Select a contact Outbo…" at bounding box center [424, 208] width 453 height 362
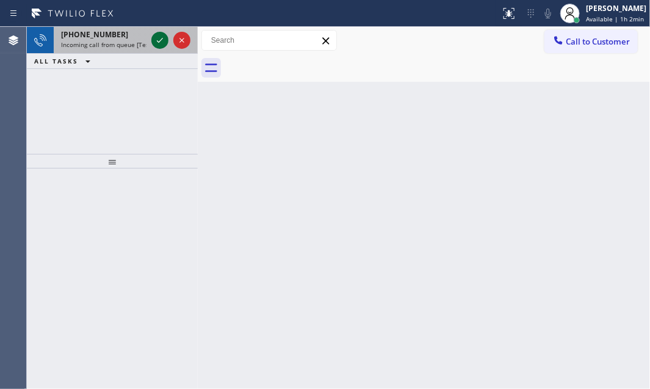
click at [159, 48] on div at bounding box center [171, 40] width 44 height 27
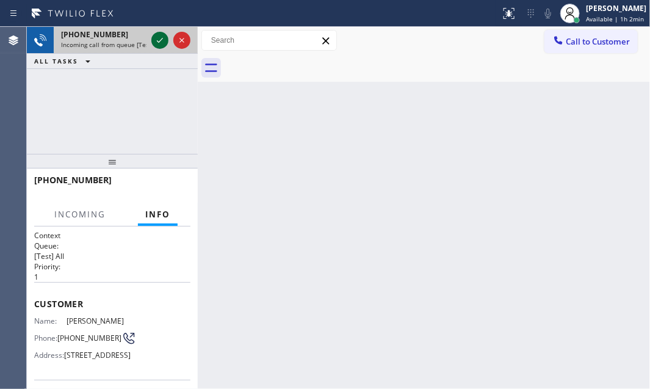
click at [159, 45] on icon at bounding box center [160, 40] width 15 height 15
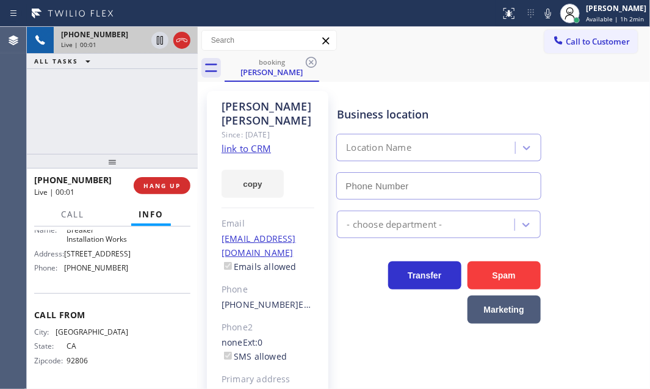
scroll to position [111, 0]
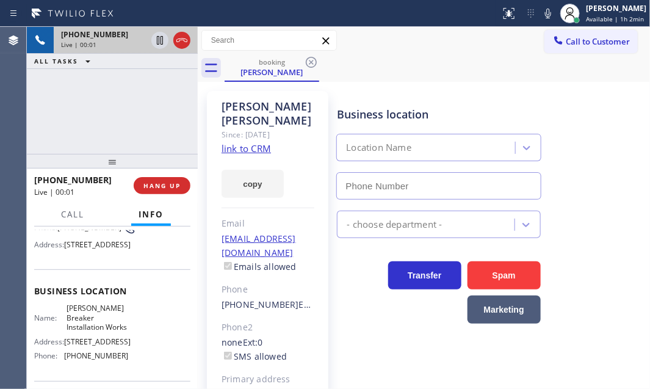
type input "[PHONE_NUMBER]"
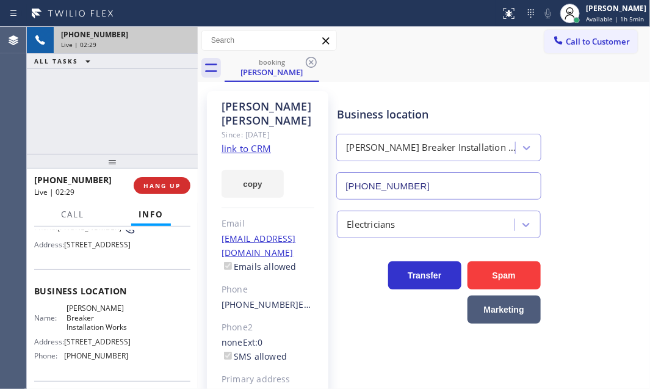
click at [177, 40] on div "Live | 02:29" at bounding box center [125, 44] width 129 height 9
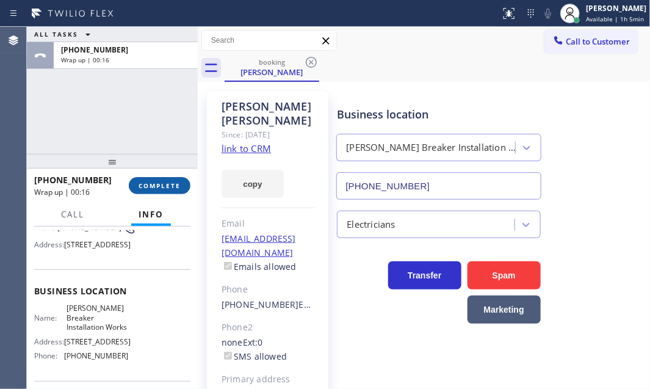
click at [167, 181] on span "COMPLETE" at bounding box center [160, 185] width 42 height 9
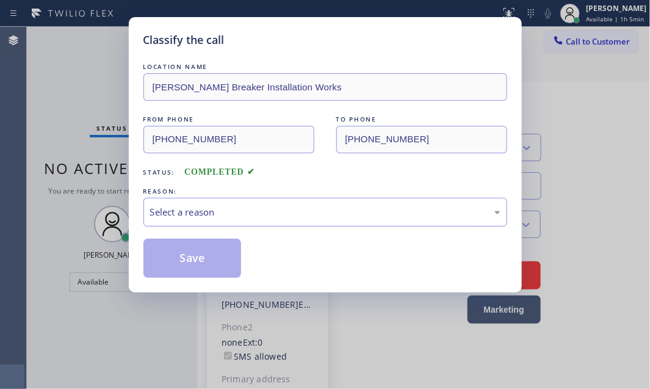
drag, startPoint x: 279, startPoint y: 208, endPoint x: 271, endPoint y: 214, distance: 10.5
click at [279, 207] on div "Select a reason" at bounding box center [325, 212] width 351 height 14
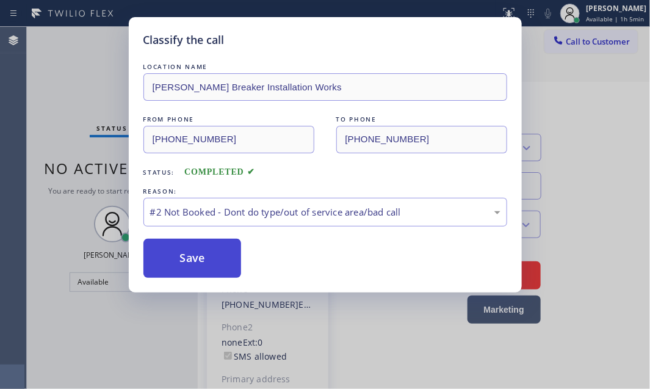
click at [177, 255] on button "Save" at bounding box center [193, 258] width 98 height 39
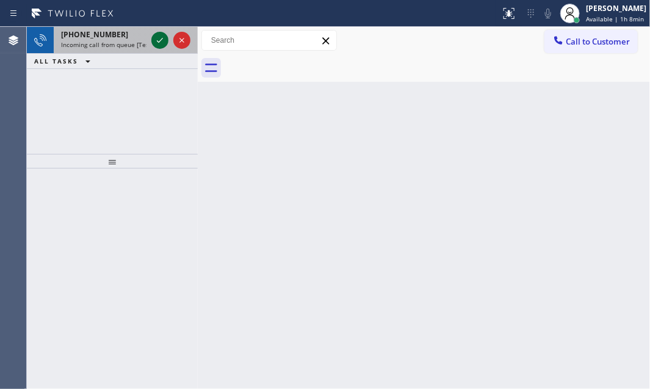
click at [158, 43] on icon at bounding box center [160, 40] width 15 height 15
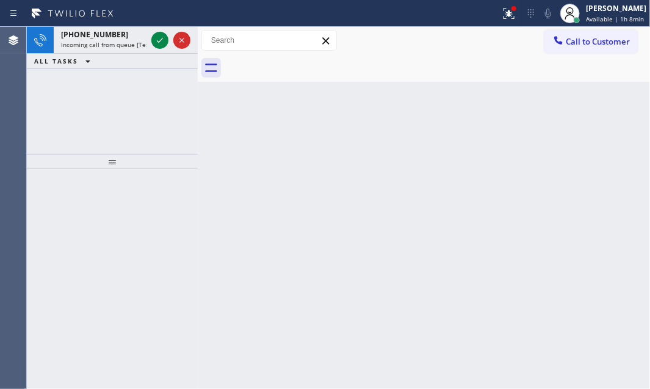
drag, startPoint x: 158, startPoint y: 43, endPoint x: 128, endPoint y: 144, distance: 105.0
click at [156, 43] on icon at bounding box center [160, 40] width 15 height 15
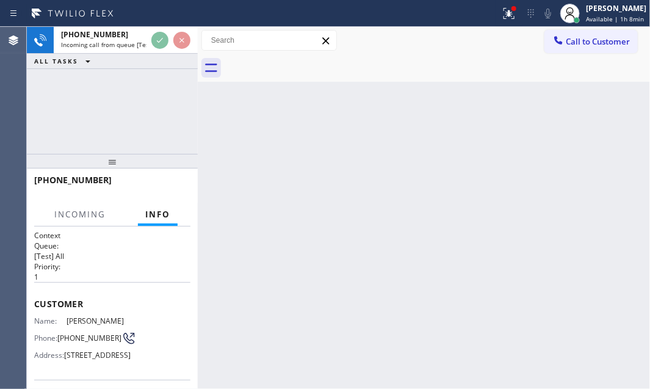
scroll to position [49, 0]
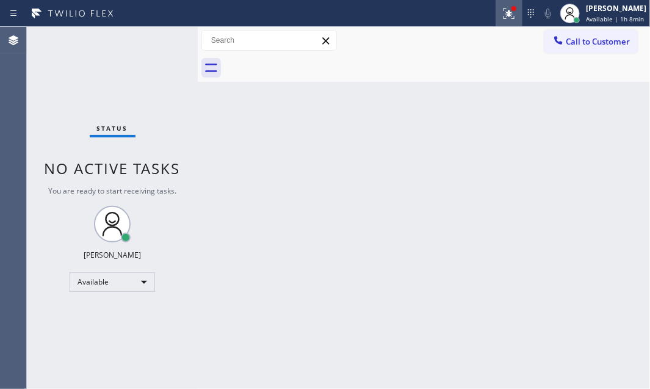
click at [502, 19] on icon at bounding box center [509, 13] width 15 height 15
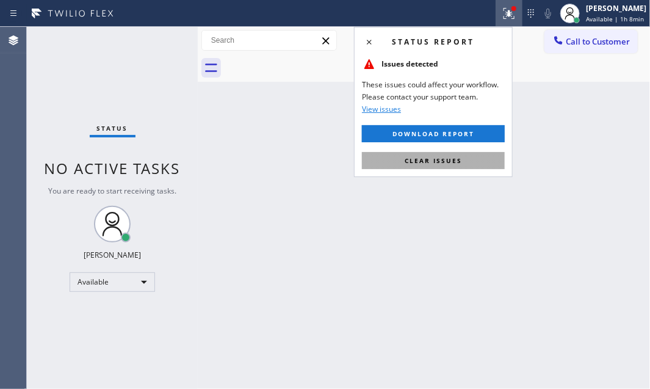
click at [475, 161] on button "Clear issues" at bounding box center [433, 160] width 143 height 17
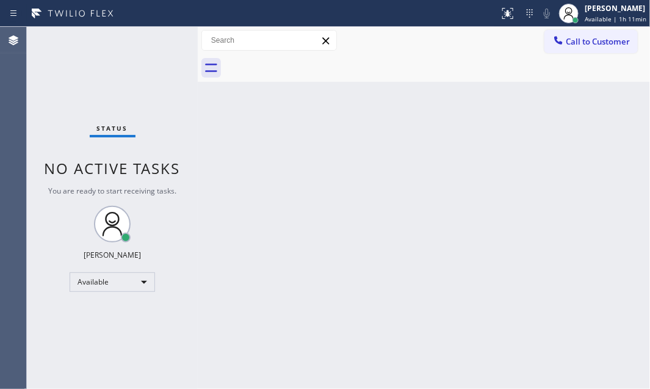
drag, startPoint x: 417, startPoint y: 121, endPoint x: 420, endPoint y: 115, distance: 6.3
click at [418, 121] on div "Back to Dashboard Change Sender ID Customers Technicians Select a contact Outbo…" at bounding box center [424, 208] width 453 height 362
click at [88, 90] on div "Status No active tasks You are ready to start receiving tasks. [PERSON_NAME] Av…" at bounding box center [112, 208] width 171 height 362
click at [156, 39] on div "Status No active tasks You are ready to start receiving tasks. [PERSON_NAME] Av…" at bounding box center [112, 208] width 171 height 362
click at [156, 41] on div "Status No active tasks You are ready to start receiving tasks. [PERSON_NAME] Av…" at bounding box center [112, 208] width 171 height 362
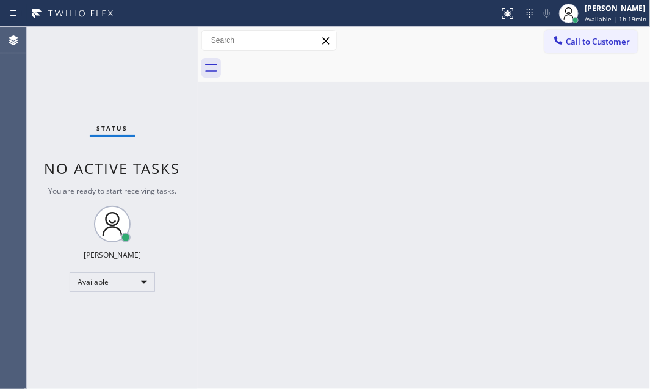
click at [156, 41] on div "Status No active tasks You are ready to start receiving tasks. [PERSON_NAME] Av…" at bounding box center [112, 208] width 171 height 362
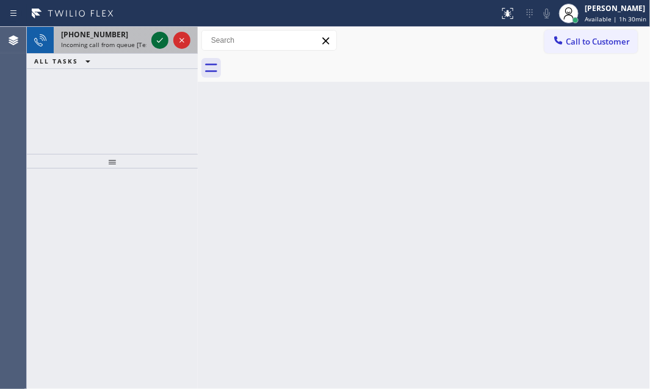
click at [161, 43] on icon at bounding box center [160, 40] width 15 height 15
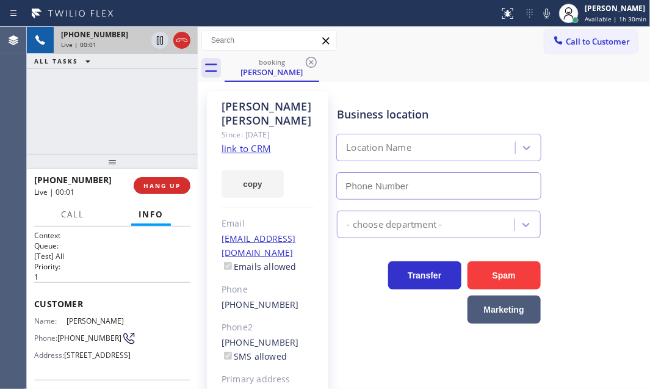
type input "[PHONE_NUMBER]"
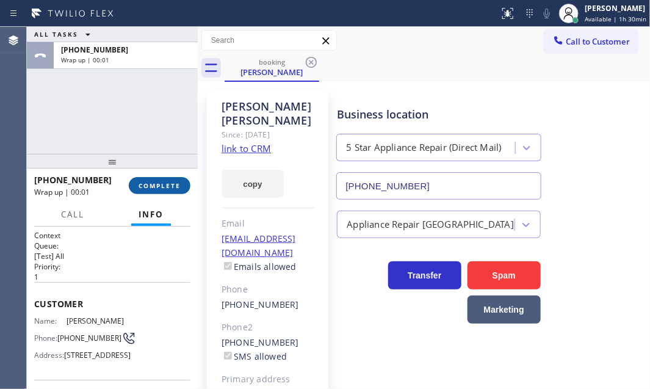
click at [171, 183] on span "COMPLETE" at bounding box center [160, 185] width 42 height 9
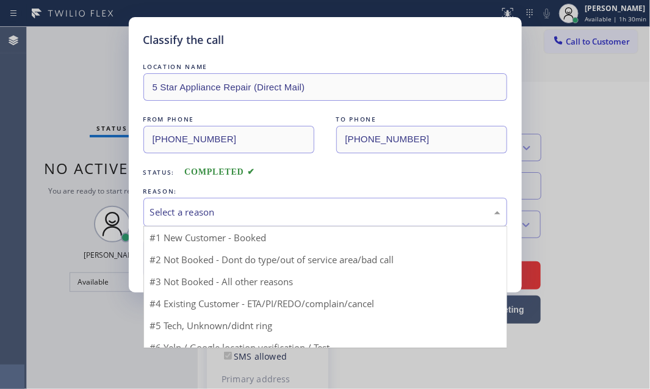
click at [267, 209] on div "Select a reason" at bounding box center [325, 212] width 351 height 14
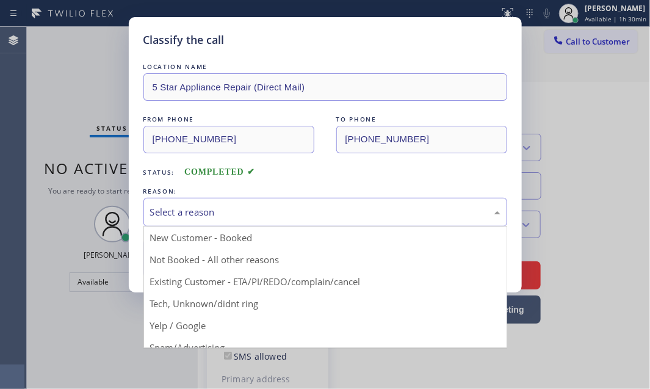
drag, startPoint x: 266, startPoint y: 285, endPoint x: 224, endPoint y: 260, distance: 48.2
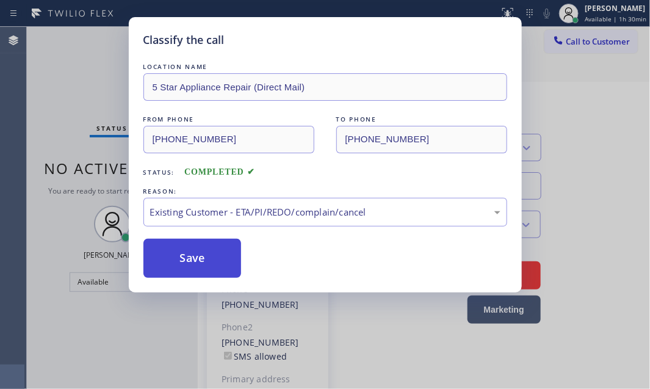
drag, startPoint x: 219, startPoint y: 252, endPoint x: 233, endPoint y: 249, distance: 14.5
click at [220, 252] on button "Save" at bounding box center [193, 258] width 98 height 39
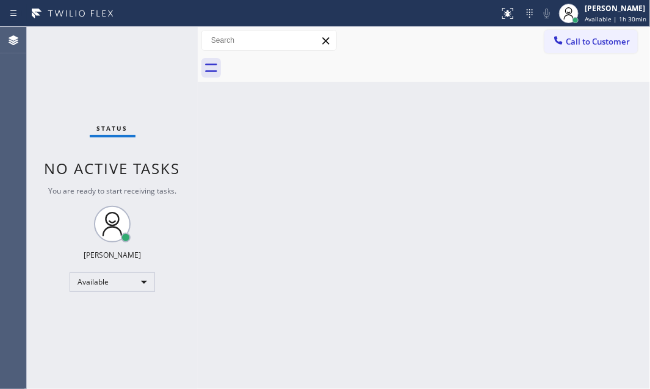
click at [592, 11] on div "Status report No issues detected If you experience an issue, please download th…" at bounding box center [325, 194] width 650 height 389
click at [592, 11] on div "[PERSON_NAME]" at bounding box center [616, 8] width 62 height 10
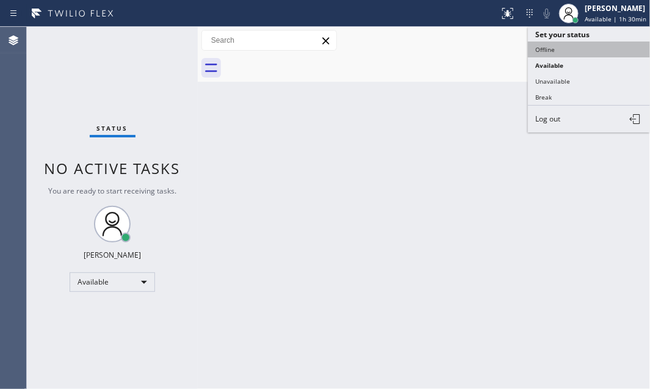
click at [553, 51] on button "Offline" at bounding box center [589, 50] width 122 height 16
